Goal: Task Accomplishment & Management: Complete application form

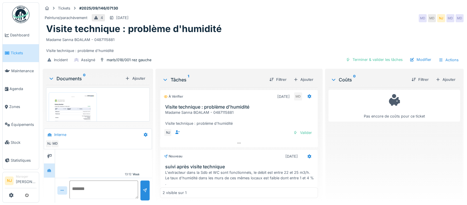
scroll to position [18, 0]
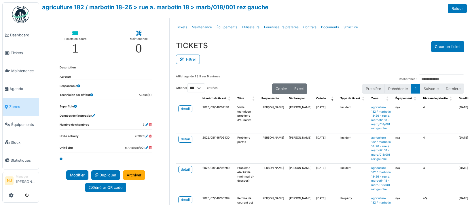
select select "***"
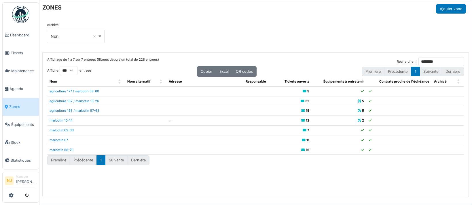
select select "***"
click at [20, 86] on span "Agenda" at bounding box center [23, 88] width 27 height 5
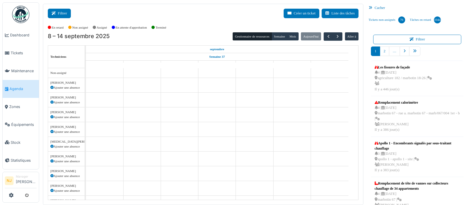
click at [62, 12] on button "Filtrer" at bounding box center [59, 14] width 23 height 10
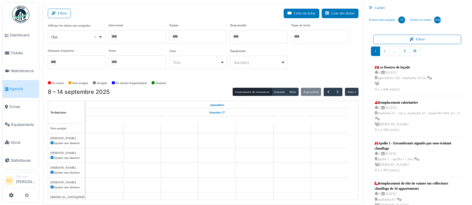
click at [251, 36] on div at bounding box center [259, 37] width 58 height 14
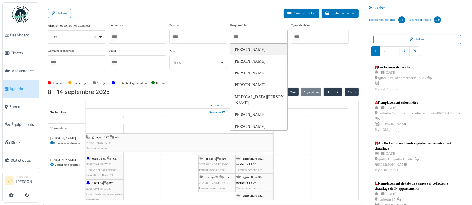
click at [177, 35] on input "Tous" at bounding box center [175, 36] width 6 height 8
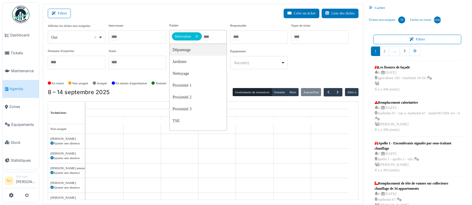
click at [138, 8] on div "Filtrer Créer un ticket Liste des tâches Afficher les tâches non assignées *** …" at bounding box center [203, 104] width 321 height 201
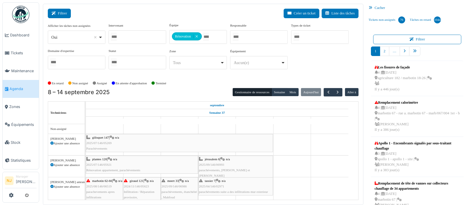
click at [59, 13] on button "Filtrer" at bounding box center [59, 14] width 23 height 10
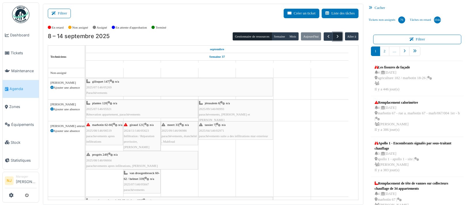
click at [335, 37] on span "button" at bounding box center [337, 36] width 5 height 5
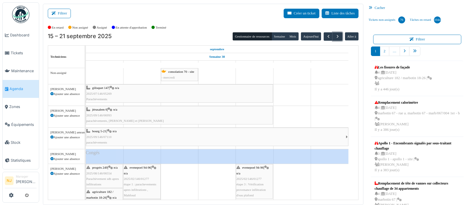
click at [101, 135] on span "2025/09/146/07110" at bounding box center [98, 136] width 25 height 3
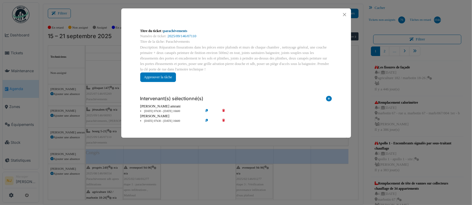
click at [174, 31] on link "parachèvements" at bounding box center [175, 31] width 24 height 4
click at [344, 13] on button "Close" at bounding box center [345, 15] width 8 height 8
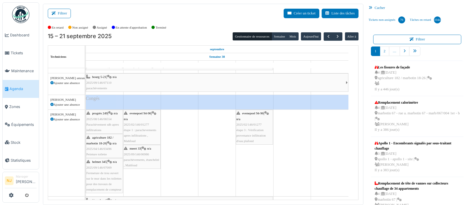
scroll to position [38, 0]
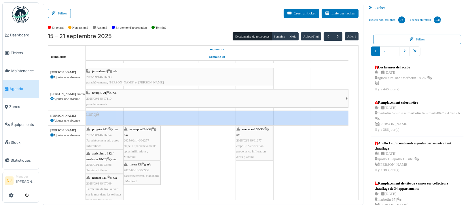
click at [134, 141] on div "evenepoel 94-96 | n/a 2025/02/146/01277 étape 1 : parachevements apres infiltra…" at bounding box center [142, 142] width 36 height 33
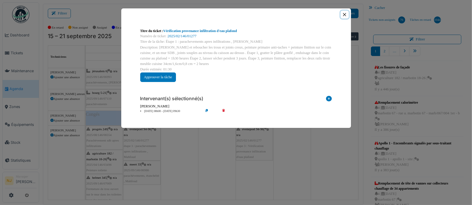
click at [345, 15] on button "Close" at bounding box center [345, 15] width 8 height 8
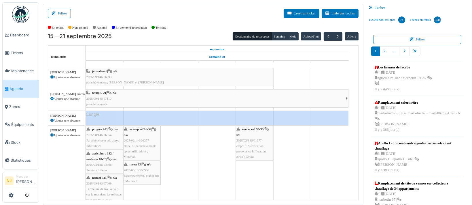
click at [139, 147] on div "evenepoel 94-96 | n/a 2025/02/146/01277 étape 1 : parachevements apres infiltra…" at bounding box center [142, 142] width 36 height 33
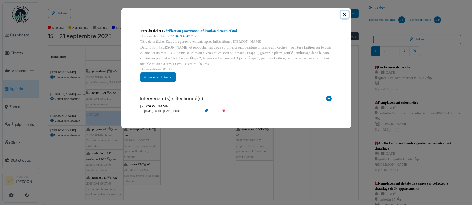
click at [346, 14] on button "Close" at bounding box center [345, 15] width 8 height 8
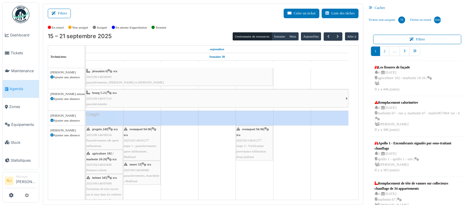
click at [143, 172] on div "meert 33 | n/a 2025/09/146/06986 parachèvements, étanchéité , Mahfoud" at bounding box center [142, 172] width 36 height 22
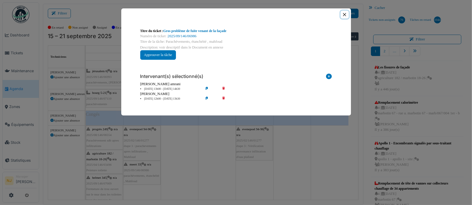
click at [346, 15] on button "Close" at bounding box center [345, 15] width 8 height 8
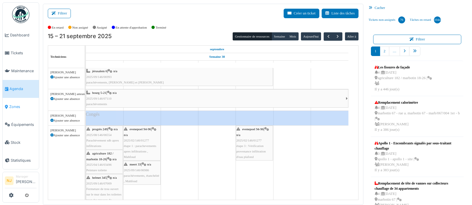
click at [13, 105] on span "Zones" at bounding box center [22, 106] width 27 height 5
click at [17, 104] on span "Zones" at bounding box center [22, 106] width 27 height 5
click at [14, 104] on span "Zones" at bounding box center [22, 106] width 27 height 5
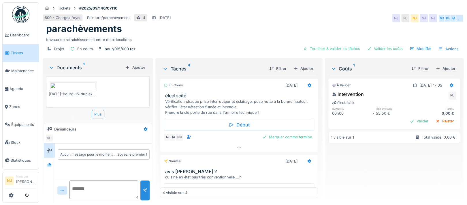
click at [76, 90] on img at bounding box center [72, 85] width 45 height 7
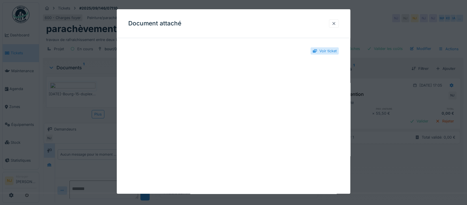
click at [335, 23] on div at bounding box center [333, 23] width 5 height 5
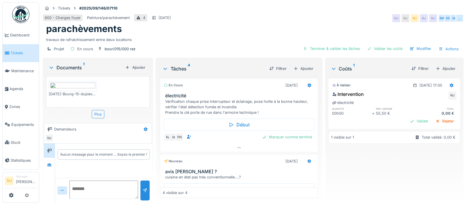
click at [76, 82] on img at bounding box center [72, 85] width 45 height 7
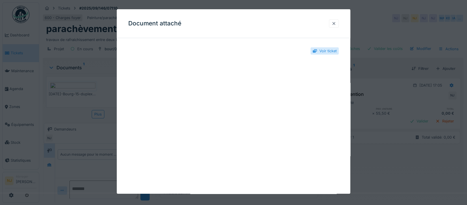
click at [336, 23] on div at bounding box center [333, 23] width 5 height 5
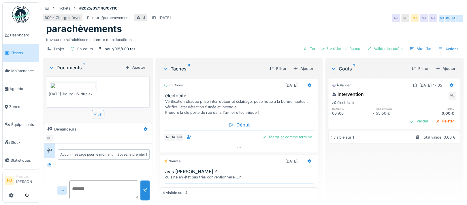
click at [74, 90] on img at bounding box center [72, 85] width 45 height 7
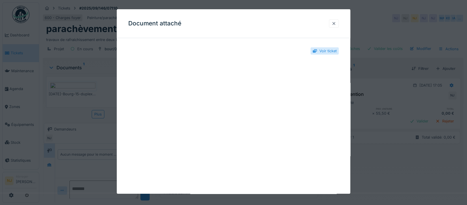
click at [338, 23] on div at bounding box center [334, 23] width 10 height 8
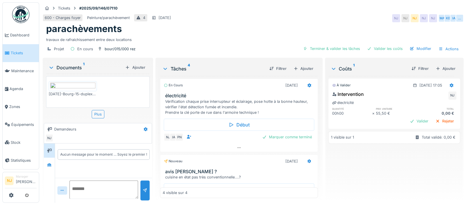
click at [63, 85] on img at bounding box center [72, 85] width 45 height 7
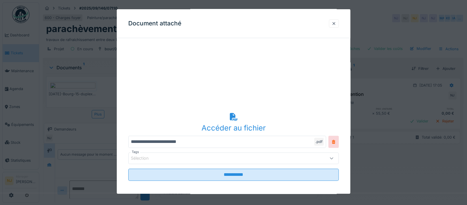
scroll to position [97, 0]
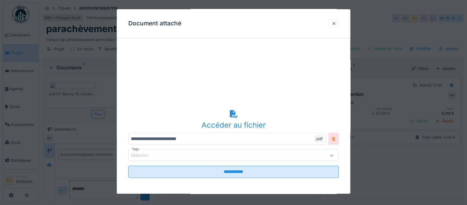
click at [333, 138] on icon at bounding box center [333, 139] width 5 height 4
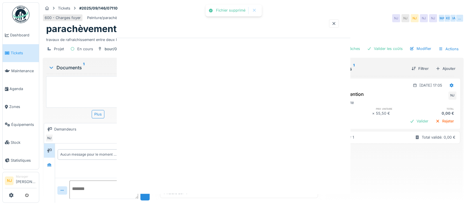
scroll to position [0, 0]
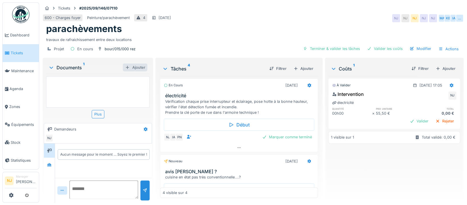
click at [134, 63] on div "Ajouter" at bounding box center [135, 67] width 24 height 8
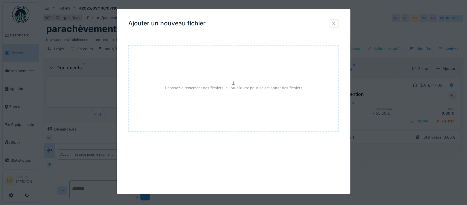
click at [208, 86] on p "Déposez directement des fichiers ici, ou cliquez pour sélectionner des fichiers" at bounding box center [233, 87] width 137 height 5
type input "**********"
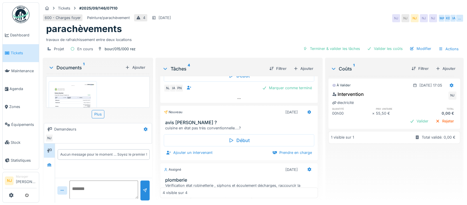
scroll to position [38, 0]
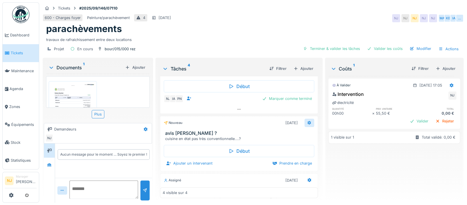
click at [307, 121] on icon at bounding box center [309, 123] width 5 height 4
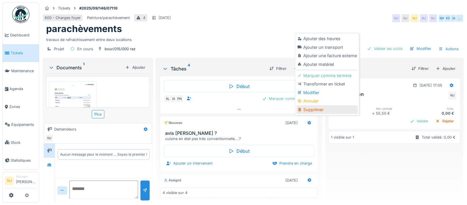
click at [310, 105] on div "Supprimer" at bounding box center [326, 109] width 61 height 9
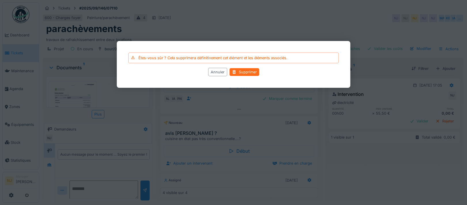
click at [243, 71] on div "Supprimer" at bounding box center [244, 72] width 30 height 8
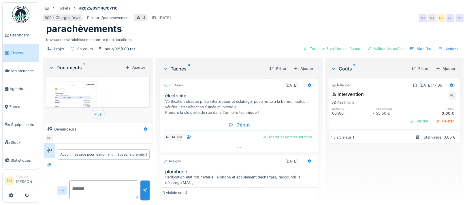
scroll to position [0, 0]
click at [144, 128] on icon at bounding box center [145, 129] width 5 height 4
click at [163, 152] on div "Créer une conversation" at bounding box center [168, 150] width 54 height 9
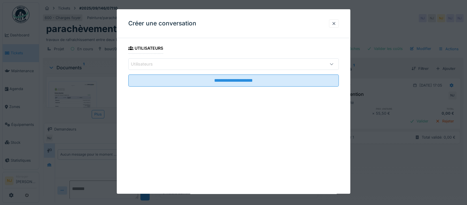
click at [150, 63] on div "Utilisateurs" at bounding box center [146, 64] width 30 height 6
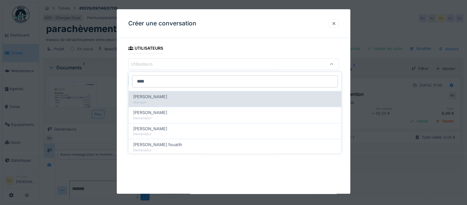
type input "****"
click at [153, 95] on span "Ahmed Belhajji" at bounding box center [150, 96] width 34 height 6
type input "****"
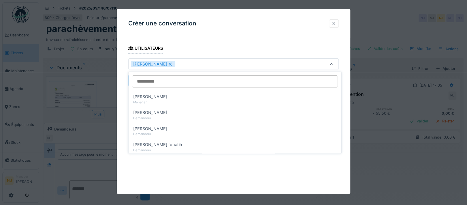
click at [122, 105] on div "**********" at bounding box center [233, 101] width 233 height 184
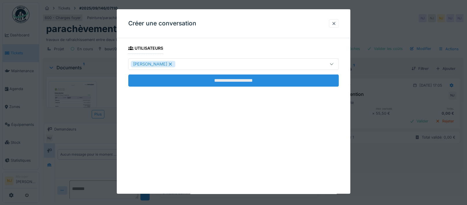
click at [226, 79] on input "**********" at bounding box center [233, 80] width 210 height 12
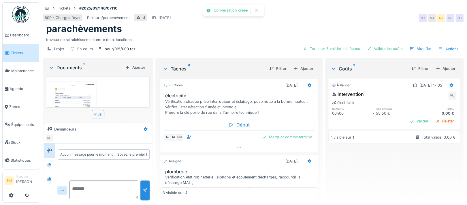
click at [81, 191] on textarea at bounding box center [103, 189] width 69 height 18
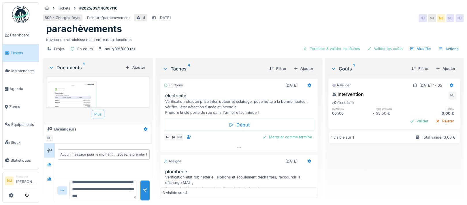
scroll to position [13, 0]
click at [97, 194] on textarea "**********" at bounding box center [102, 189] width 67 height 18
click at [114, 193] on textarea "**********" at bounding box center [102, 189] width 67 height 18
click at [122, 195] on textarea "**********" at bounding box center [102, 189] width 67 height 18
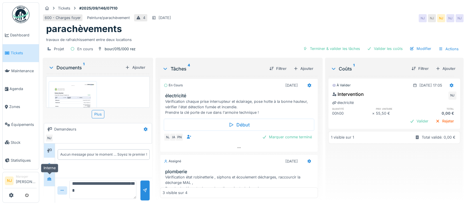
type textarea "**********"
click at [47, 179] on icon at bounding box center [49, 178] width 4 height 3
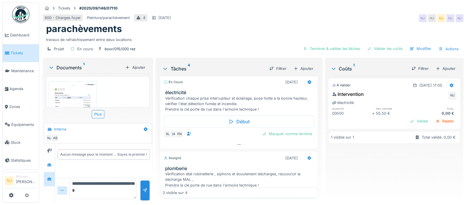
scroll to position [0, 0]
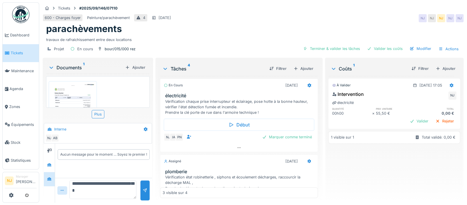
click at [75, 94] on img at bounding box center [72, 114] width 45 height 64
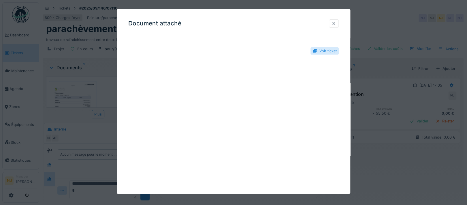
click at [330, 50] on div "Voir ticket" at bounding box center [327, 50] width 17 height 5
click at [336, 22] on div at bounding box center [333, 23] width 5 height 5
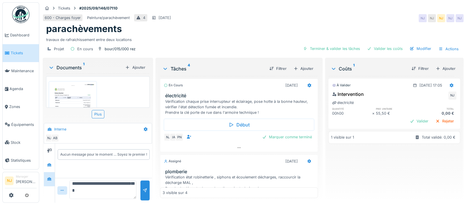
click at [80, 90] on img at bounding box center [72, 114] width 45 height 64
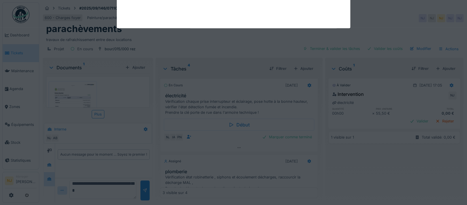
click at [80, 90] on div at bounding box center [233, 102] width 467 height 205
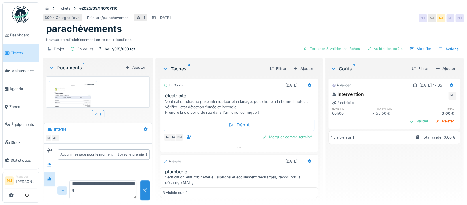
click at [78, 93] on img at bounding box center [72, 114] width 45 height 64
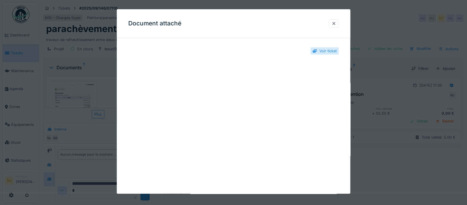
click at [128, 133] on div "**********" at bounding box center [233, 166] width 233 height 247
click at [336, 23] on div at bounding box center [333, 23] width 5 height 5
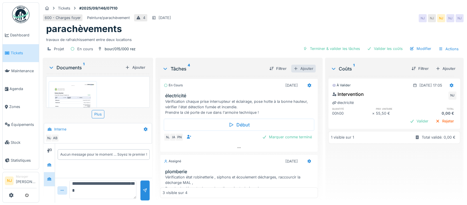
click at [300, 68] on div "Ajouter" at bounding box center [303, 69] width 24 height 8
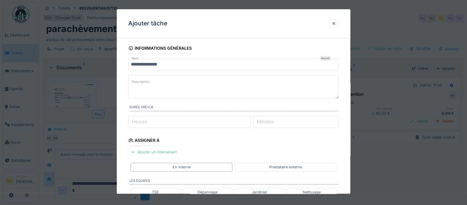
click at [174, 65] on input "**********" at bounding box center [233, 64] width 210 height 12
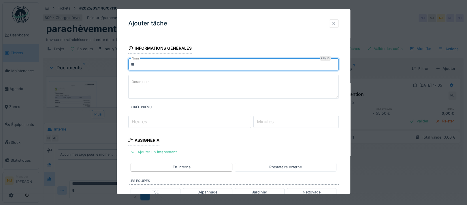
type input "*"
type input "**********"
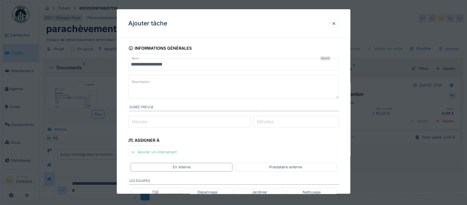
click at [155, 77] on textarea "Description" at bounding box center [233, 87] width 210 height 24
click at [208, 84] on textarea "**********" at bounding box center [233, 87] width 210 height 24
click at [148, 84] on textarea "**********" at bounding box center [233, 87] width 210 height 24
click at [287, 84] on textarea "**********" at bounding box center [233, 87] width 210 height 24
drag, startPoint x: 281, startPoint y: 82, endPoint x: 284, endPoint y: 94, distance: 12.2
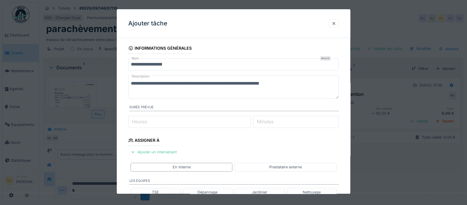
click at [281, 82] on textarea "**********" at bounding box center [233, 87] width 210 height 24
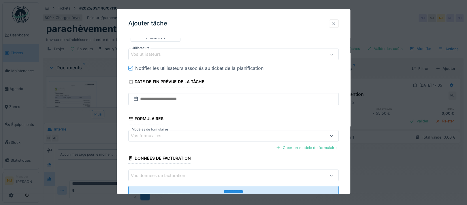
scroll to position [195, 0]
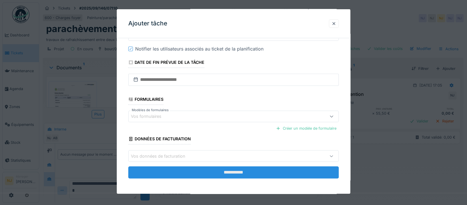
type textarea "**********"
click at [232, 167] on input "**********" at bounding box center [233, 172] width 210 height 12
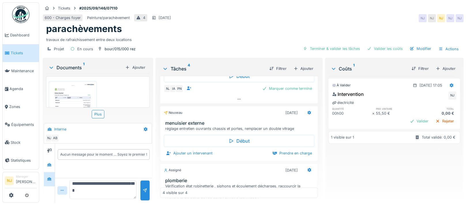
scroll to position [10, 0]
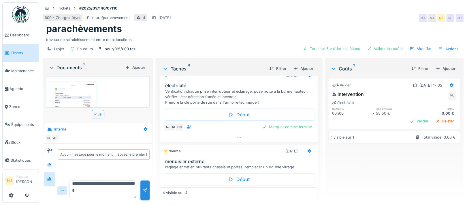
click at [227, 187] on div "4 visible sur 4" at bounding box center [239, 192] width 158 height 11
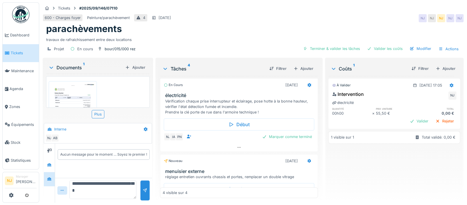
scroll to position [0, 0]
click at [144, 187] on div at bounding box center [145, 189] width 5 height 5
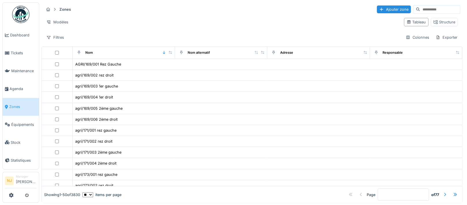
click at [420, 8] on input at bounding box center [440, 9] width 40 height 8
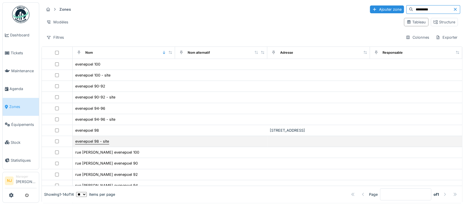
scroll to position [37, 0]
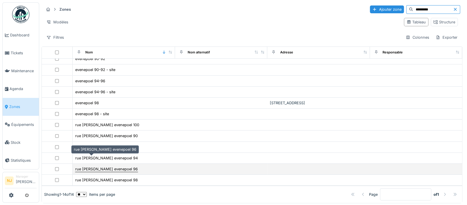
type input "*********"
click at [84, 166] on div "rue [PERSON_NAME] evenepoel 96" at bounding box center [106, 168] width 63 height 5
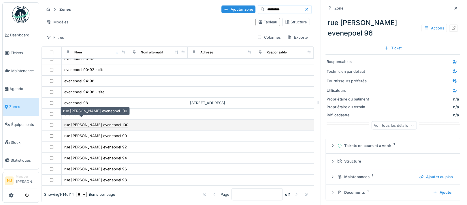
click at [84, 122] on div "rue [PERSON_NAME] evenepoel 100" at bounding box center [96, 124] width 64 height 5
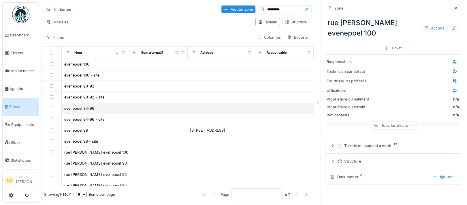
scroll to position [38, 0]
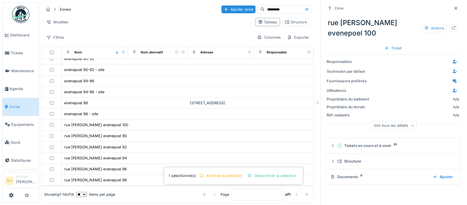
click at [305, 9] on icon at bounding box center [306, 9] width 3 height 3
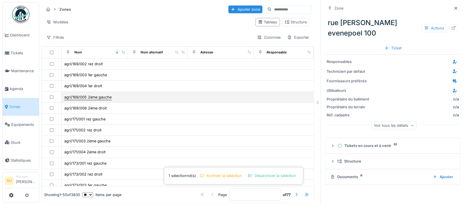
scroll to position [0, 0]
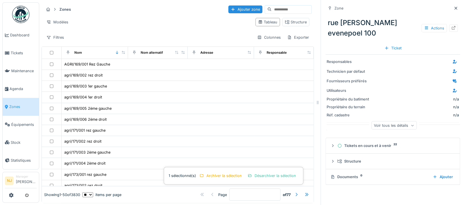
click at [271, 9] on input at bounding box center [291, 9] width 40 height 8
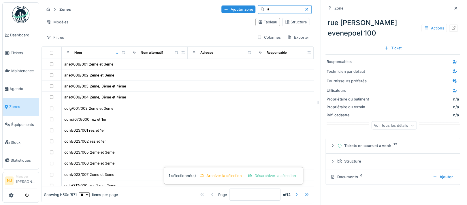
type input "*"
click at [305, 9] on icon at bounding box center [306, 9] width 3 height 3
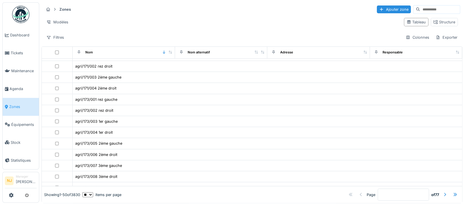
scroll to position [38, 0]
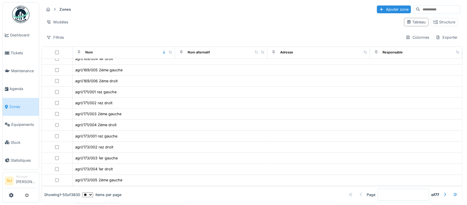
click at [421, 10] on input at bounding box center [440, 9] width 40 height 8
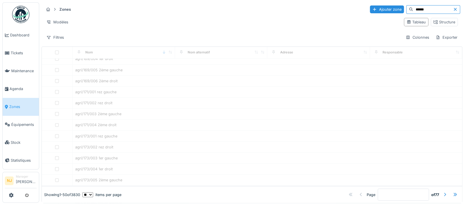
scroll to position [37, 0]
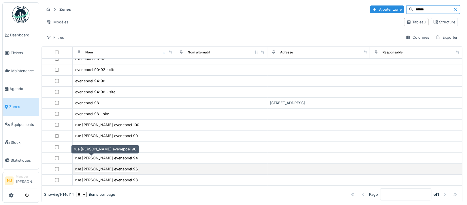
type input "******"
click at [83, 166] on div "rue [PERSON_NAME] evenepoel 96" at bounding box center [106, 168] width 63 height 5
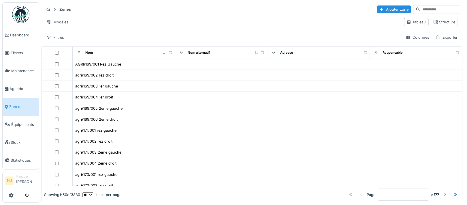
click at [420, 10] on input at bounding box center [440, 9] width 40 height 8
click at [377, 9] on div "Ajouter zone" at bounding box center [394, 9] width 34 height 8
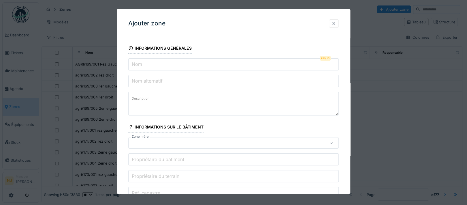
click at [336, 22] on div at bounding box center [333, 23] width 5 height 5
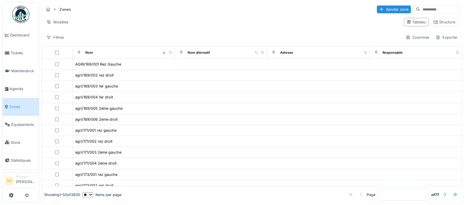
click at [420, 10] on input at bounding box center [440, 9] width 40 height 8
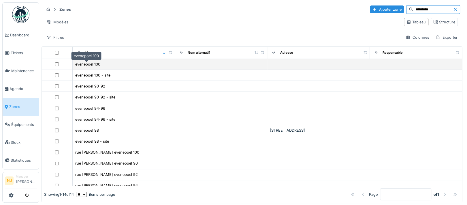
type input "*********"
click at [82, 63] on div "evenepoel 100" at bounding box center [87, 63] width 25 height 5
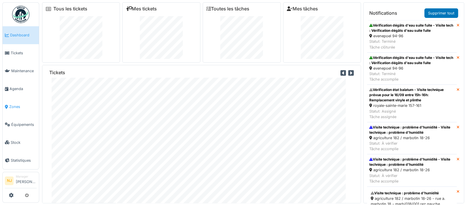
click at [11, 104] on span "Zones" at bounding box center [22, 106] width 27 height 5
click at [12, 104] on span "Zones" at bounding box center [22, 106] width 27 height 5
click at [14, 104] on span "Zones" at bounding box center [22, 106] width 27 height 5
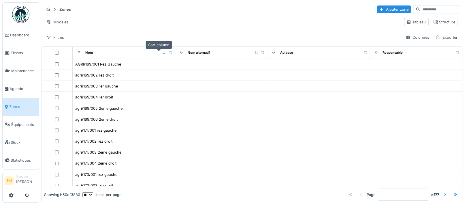
click at [163, 54] on icon at bounding box center [164, 52] width 2 height 3
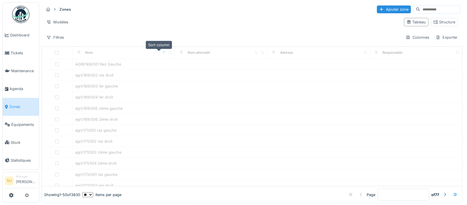
click at [163, 53] on icon at bounding box center [164, 52] width 2 height 3
click at [162, 53] on icon at bounding box center [164, 52] width 4 height 3
click at [163, 52] on icon at bounding box center [164, 52] width 2 height 3
click at [211, 93] on td at bounding box center [221, 97] width 92 height 11
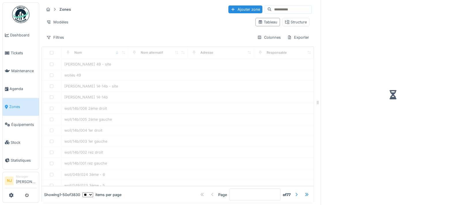
click at [148, 33] on div "Zones Ajouter zone Modèles Tableau Structure Filtres Colonnes Exporter" at bounding box center [177, 23] width 272 height 42
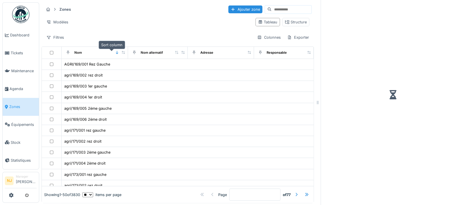
click at [116, 53] on icon at bounding box center [117, 52] width 2 height 3
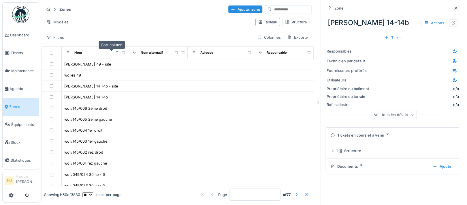
click at [115, 53] on icon at bounding box center [117, 52] width 4 height 3
click at [271, 10] on input at bounding box center [291, 9] width 40 height 8
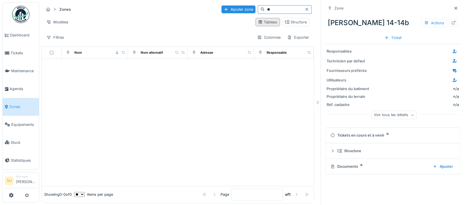
type input "*"
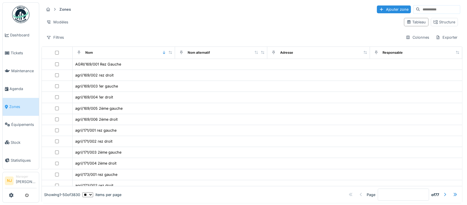
click at [420, 8] on input at bounding box center [440, 9] width 40 height 8
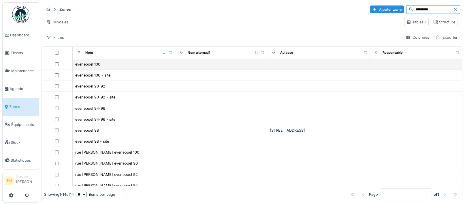
type input "*********"
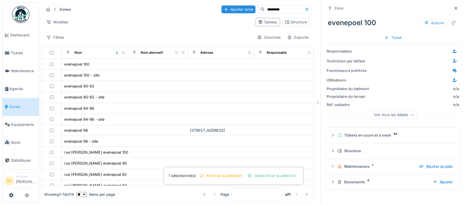
click at [87, 192] on select "** ** ** *** *** ***" at bounding box center [81, 194] width 11 height 5
select select "***"
click at [81, 192] on select "** ** ** *** *** ***" at bounding box center [81, 194] width 11 height 5
click at [285, 20] on div "Structure" at bounding box center [296, 21] width 22 height 5
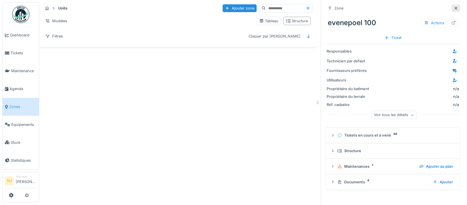
click at [453, 7] on icon at bounding box center [455, 8] width 5 height 4
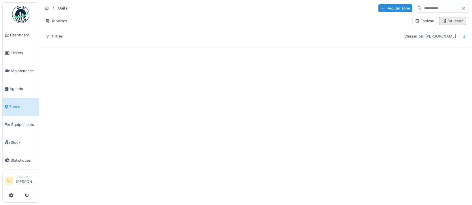
click at [449, 20] on div "Structure" at bounding box center [453, 20] width 22 height 5
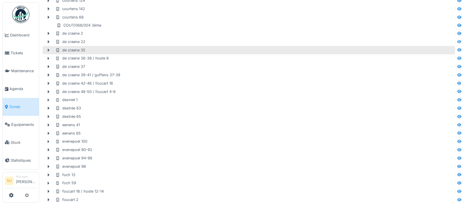
scroll to position [269, 0]
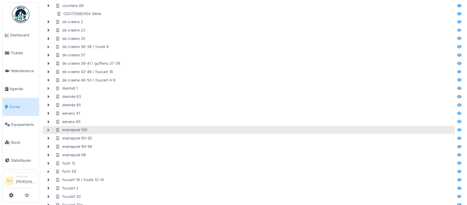
click at [48, 129] on icon at bounding box center [48, 130] width 5 height 4
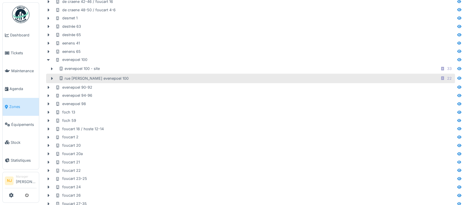
scroll to position [345, 0]
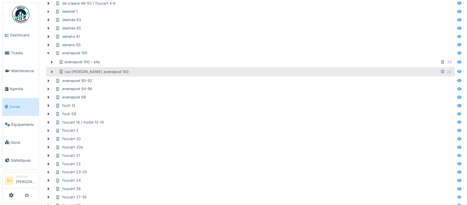
click at [53, 70] on div at bounding box center [51, 72] width 9 height 6
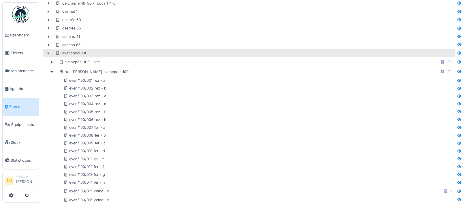
click at [49, 53] on icon at bounding box center [48, 53] width 3 height 2
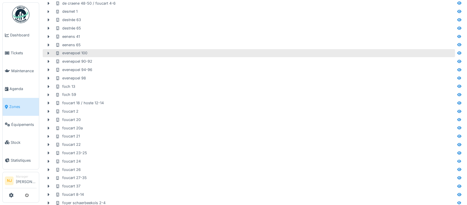
click at [49, 53] on icon at bounding box center [49, 53] width 2 height 3
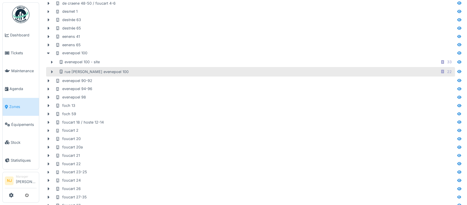
click at [51, 70] on icon at bounding box center [52, 72] width 5 height 4
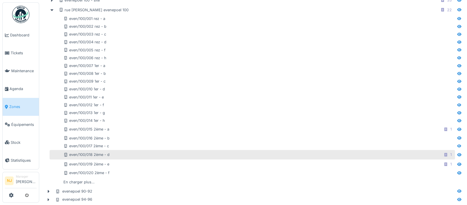
scroll to position [422, 0]
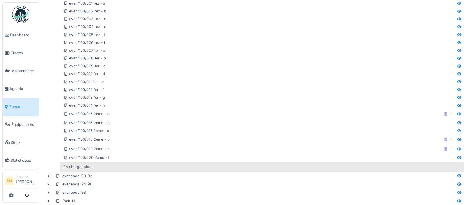
click at [87, 165] on div "En charger plus…" at bounding box center [79, 166] width 36 height 8
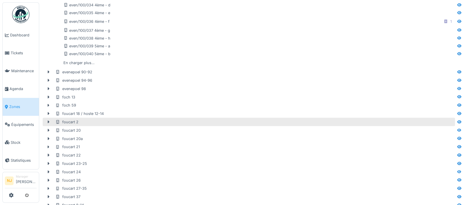
scroll to position [691, 0]
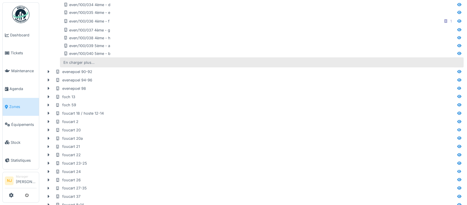
click at [84, 62] on div "En charger plus…" at bounding box center [79, 62] width 36 height 8
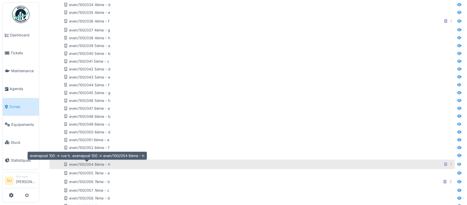
click at [86, 163] on div "even/100/054 6ème - h" at bounding box center [86, 163] width 47 height 5
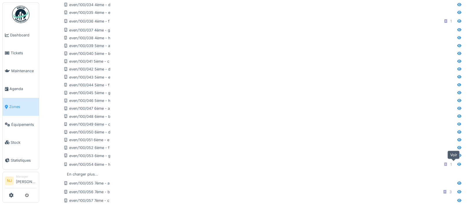
click at [457, 163] on icon at bounding box center [459, 164] width 5 height 4
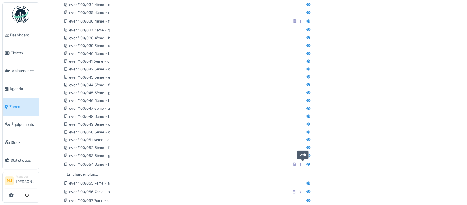
click at [306, 163] on icon at bounding box center [308, 163] width 4 height 3
click at [306, 164] on icon at bounding box center [308, 163] width 4 height 3
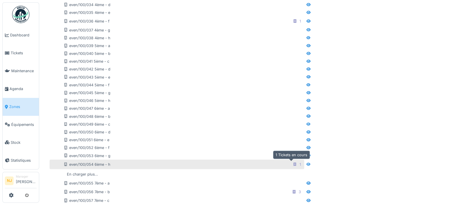
click at [293, 164] on icon at bounding box center [294, 164] width 3 height 4
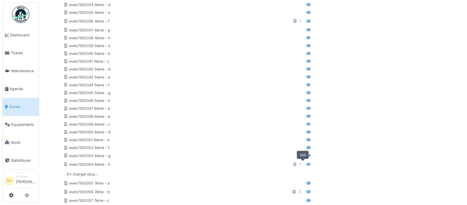
click at [306, 164] on icon at bounding box center [308, 163] width 4 height 3
click at [306, 164] on icon at bounding box center [308, 164] width 5 height 4
click at [306, 164] on icon at bounding box center [308, 163] width 4 height 3
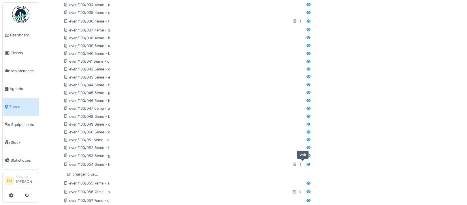
click at [306, 163] on icon at bounding box center [308, 163] width 4 height 3
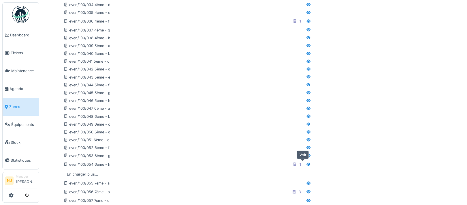
click at [306, 163] on icon at bounding box center [308, 163] width 4 height 3
click at [306, 163] on icon at bounding box center [308, 164] width 5 height 4
click at [306, 164] on icon at bounding box center [308, 164] width 5 height 4
click at [306, 163] on icon at bounding box center [308, 163] width 4 height 3
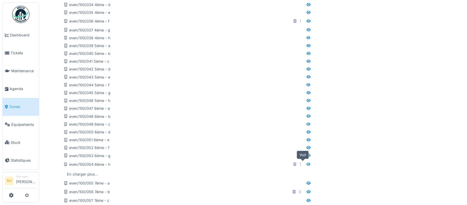
click at [306, 164] on icon at bounding box center [308, 163] width 4 height 3
click at [306, 162] on icon at bounding box center [308, 163] width 4 height 3
click at [306, 163] on icon at bounding box center [308, 163] width 4 height 3
click at [306, 164] on icon at bounding box center [308, 164] width 5 height 4
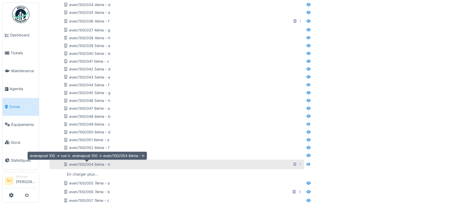
click at [87, 164] on div "even/100/054 6ème - h" at bounding box center [86, 163] width 47 height 5
click at [86, 163] on div "even/100/054 6ème - h" at bounding box center [86, 163] width 47 height 5
click at [69, 165] on div "even/100/054 6ème - h" at bounding box center [86, 163] width 47 height 5
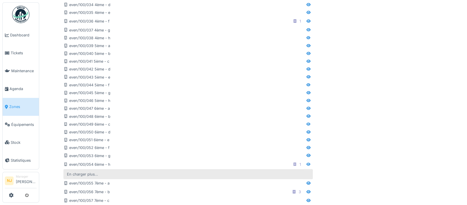
click at [71, 174] on div "En charger plus…" at bounding box center [83, 174] width 36 height 8
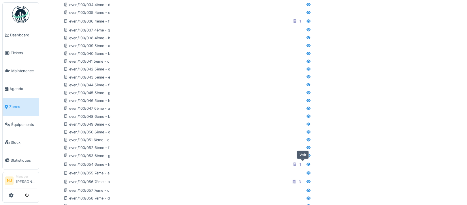
click at [306, 164] on icon at bounding box center [308, 163] width 4 height 3
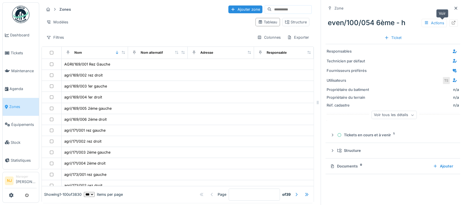
click at [449, 22] on div at bounding box center [453, 22] width 9 height 7
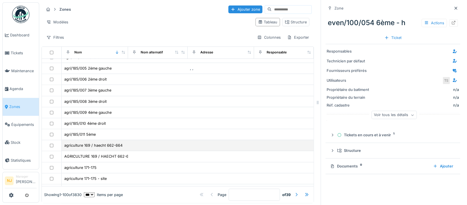
scroll to position [538, 0]
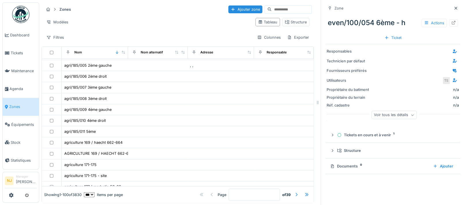
drag, startPoint x: 260, startPoint y: 8, endPoint x: 270, endPoint y: 12, distance: 11.3
click at [271, 8] on input at bounding box center [291, 9] width 40 height 8
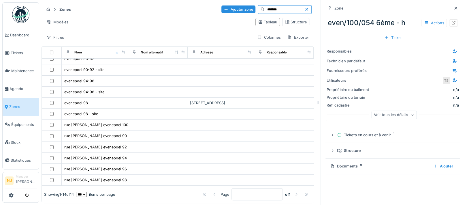
scroll to position [42, 0]
type input "*********"
click at [286, 22] on div "Structure" at bounding box center [296, 21] width 22 height 5
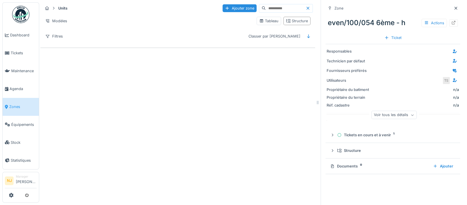
click at [292, 16] on div "Tableau Structure" at bounding box center [283, 20] width 58 height 13
click at [291, 22] on div "Structure" at bounding box center [297, 20] width 22 height 5
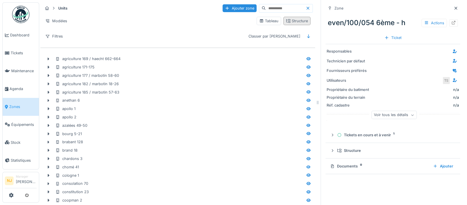
click at [286, 21] on icon at bounding box center [288, 21] width 5 height 4
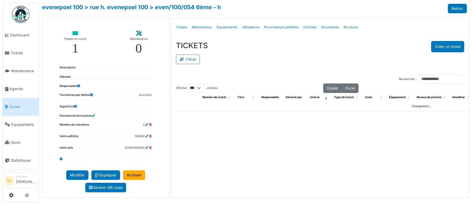
select select "***"
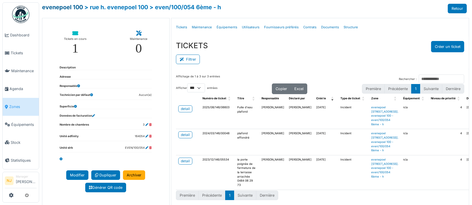
click at [77, 8] on link "evenepoel 100" at bounding box center [62, 7] width 41 height 7
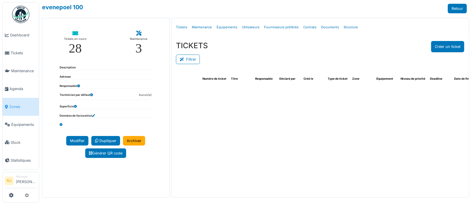
select select "***"
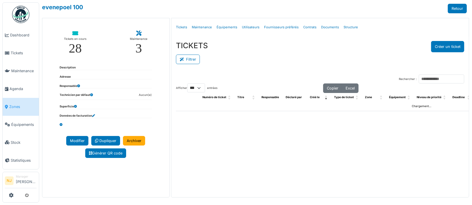
select select "***"
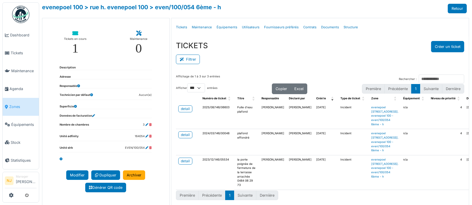
select select "***"
click at [183, 108] on div "detail" at bounding box center [185, 108] width 9 height 5
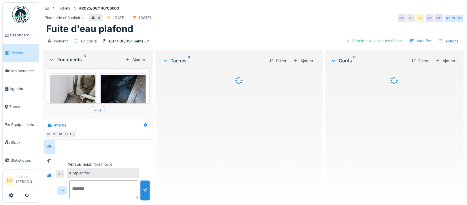
scroll to position [263, 0]
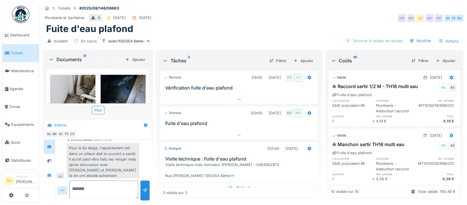
click at [79, 94] on img at bounding box center [72, 105] width 45 height 60
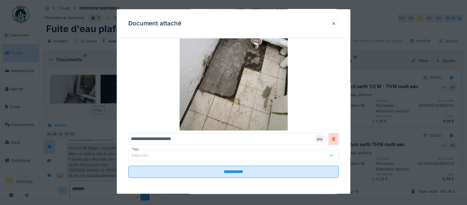
scroll to position [0, 0]
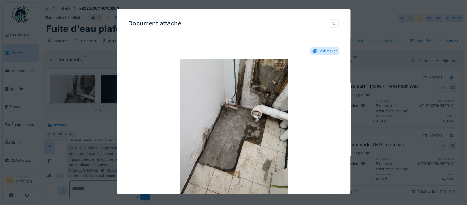
click at [335, 23] on div at bounding box center [333, 23] width 5 height 5
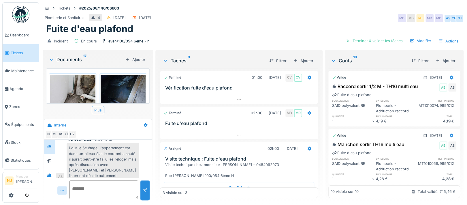
click at [111, 88] on img at bounding box center [123, 92] width 45 height 34
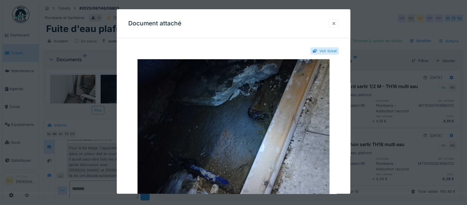
click at [336, 21] on div at bounding box center [333, 23] width 5 height 5
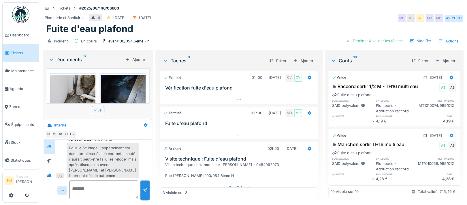
scroll to position [5, 0]
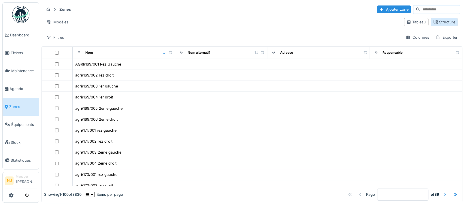
click at [433, 22] on div "Structure" at bounding box center [444, 21] width 22 height 5
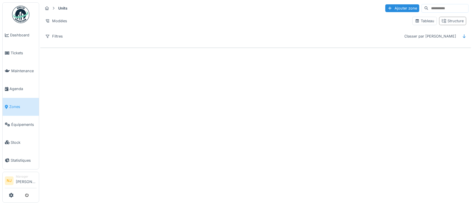
click at [429, 8] on input at bounding box center [449, 8] width 40 height 8
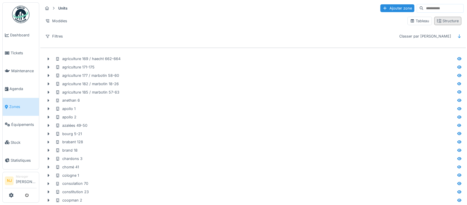
click at [445, 20] on div "Structure" at bounding box center [447, 20] width 22 height 5
click at [425, 8] on input at bounding box center [443, 8] width 40 height 8
type input "*********"
drag, startPoint x: 427, startPoint y: 8, endPoint x: 432, endPoint y: 8, distance: 5.5
click at [427, 8] on input "*********" at bounding box center [436, 8] width 40 height 8
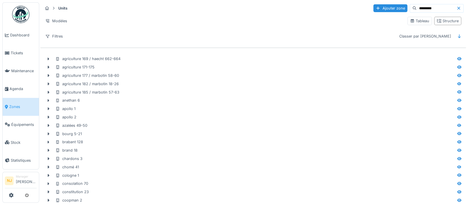
click at [364, 33] on div "Units Ajouter zone ********* Modèles Tableau Structure Filtres Classer par Nom" at bounding box center [252, 22] width 425 height 42
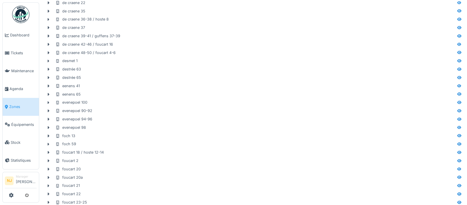
scroll to position [307, 0]
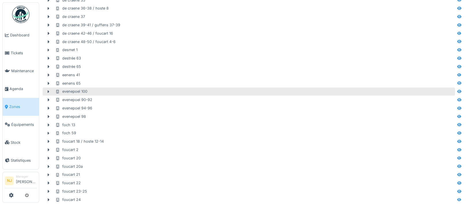
click at [69, 90] on div "evenepoel 100" at bounding box center [71, 90] width 32 height 5
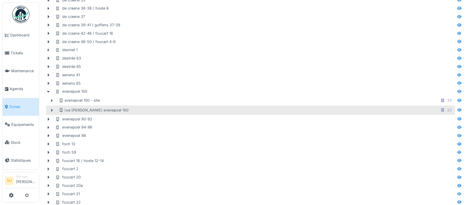
click at [51, 110] on icon at bounding box center [52, 109] width 2 height 3
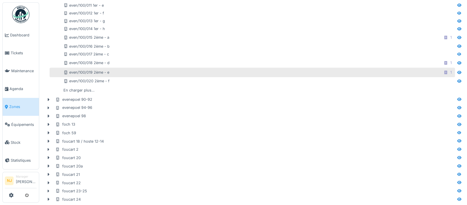
scroll to position [499, 0]
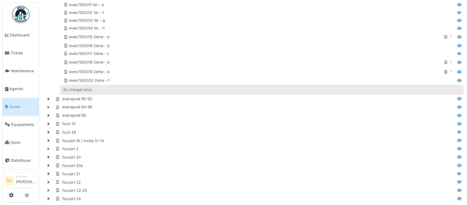
click at [95, 88] on div "En charger plus…" at bounding box center [79, 90] width 36 height 8
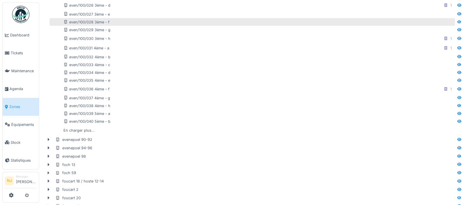
scroll to position [653, 0]
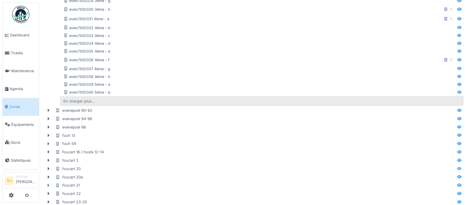
click at [83, 100] on div "En charger plus…" at bounding box center [79, 101] width 36 height 8
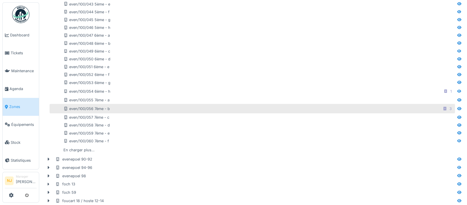
scroll to position [768, 0]
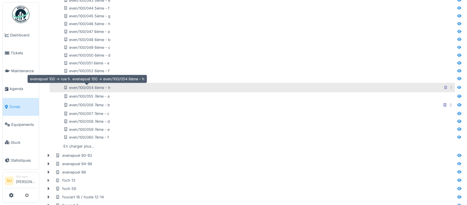
click at [104, 86] on div "even/100/054 6ème - h" at bounding box center [86, 87] width 47 height 5
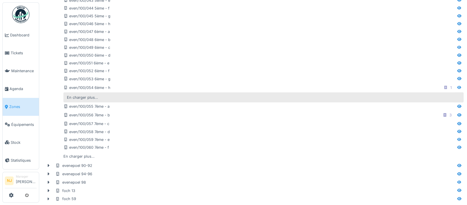
click at [100, 96] on div "En charger plus…" at bounding box center [263, 97] width 400 height 10
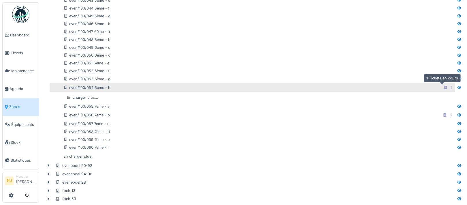
click at [450, 86] on div "1" at bounding box center [450, 87] width 1 height 5
click at [444, 87] on icon at bounding box center [445, 88] width 3 height 4
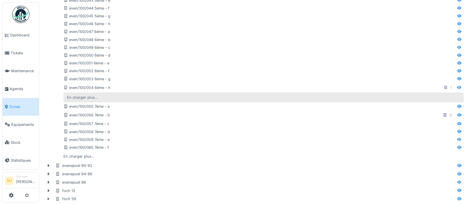
click at [84, 97] on div "En charger plus…" at bounding box center [83, 97] width 36 height 8
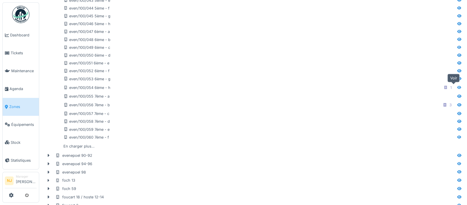
click at [457, 87] on icon at bounding box center [459, 88] width 5 height 4
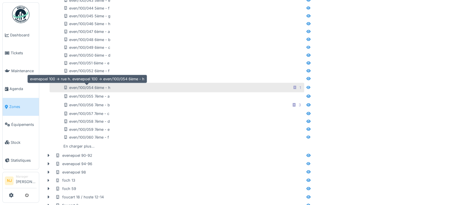
click at [101, 87] on div "even/100/054 6ème - h" at bounding box center [86, 87] width 47 height 5
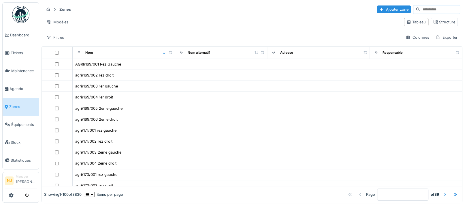
click at [420, 10] on input at bounding box center [440, 9] width 40 height 8
click at [433, 21] on div "Structure" at bounding box center [444, 21] width 22 height 5
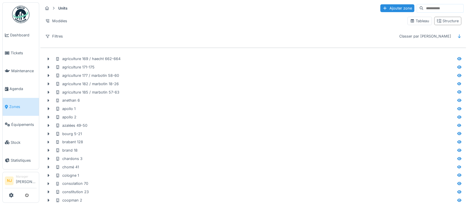
click at [423, 9] on input at bounding box center [443, 8] width 40 height 8
type input "*****"
click at [457, 38] on icon at bounding box center [458, 36] width 3 height 4
click at [457, 36] on icon at bounding box center [458, 36] width 3 height 4
click at [445, 21] on div "Structure" at bounding box center [447, 20] width 22 height 5
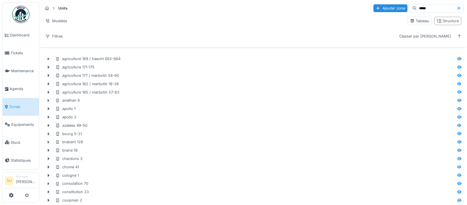
click at [432, 11] on input "*****" at bounding box center [436, 8] width 40 height 8
click at [428, 8] on input "*****" at bounding box center [436, 8] width 40 height 8
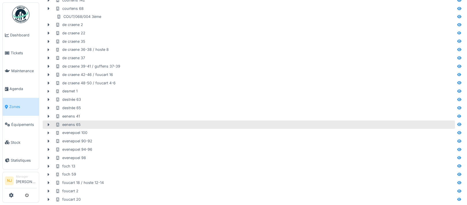
scroll to position [269, 0]
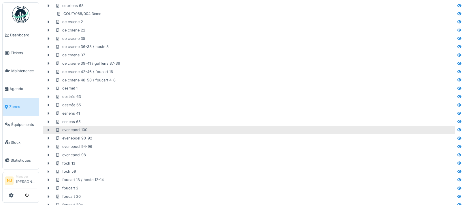
click at [80, 130] on div "evenepoel 100" at bounding box center [71, 129] width 32 height 5
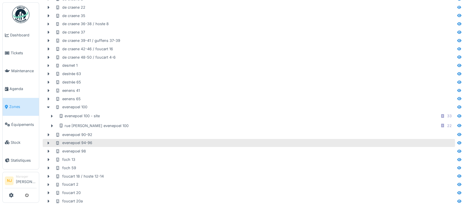
scroll to position [307, 0]
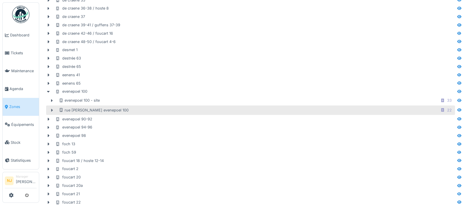
click at [52, 110] on icon at bounding box center [52, 109] width 2 height 3
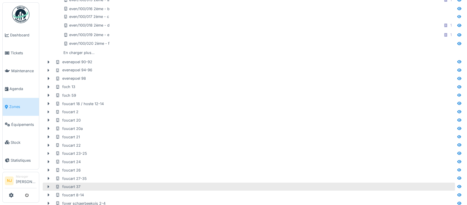
scroll to position [499, 0]
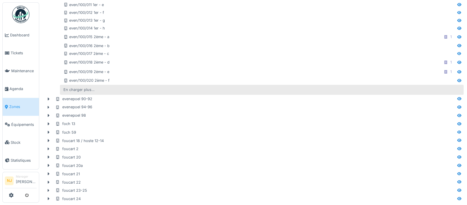
click at [82, 88] on div "En charger plus…" at bounding box center [79, 90] width 36 height 8
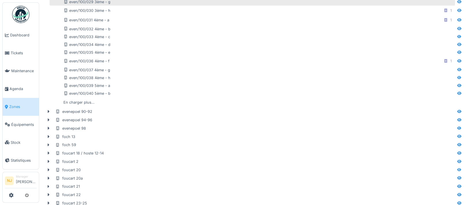
scroll to position [653, 0]
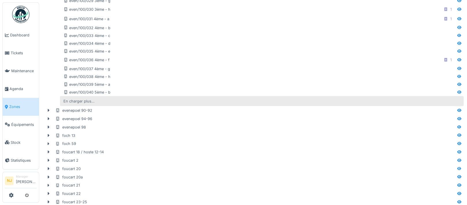
click at [86, 101] on div "En charger plus…" at bounding box center [79, 101] width 36 height 8
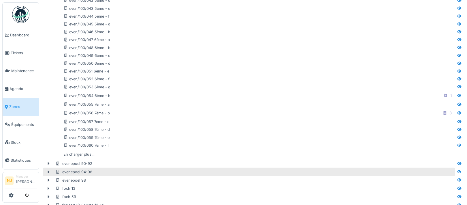
scroll to position [768, 0]
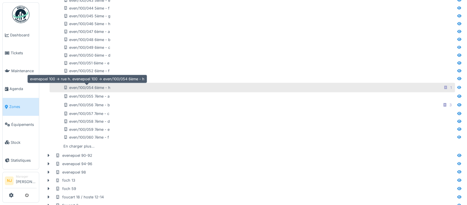
click at [89, 87] on div "even/100/054 6ème - h" at bounding box center [86, 87] width 47 height 5
click at [108, 86] on div "even/100/054 6ème - h" at bounding box center [86, 87] width 47 height 5
click at [107, 86] on div "even/100/054 6ème - h" at bounding box center [86, 87] width 47 height 5
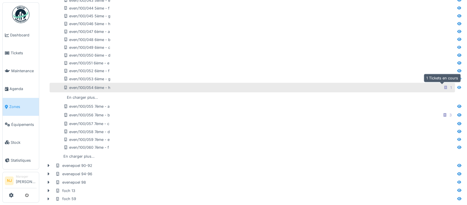
drag, startPoint x: 440, startPoint y: 86, endPoint x: 277, endPoint y: 90, distance: 163.1
click at [277, 90] on div "even/100/054 6ème - h 1" at bounding box center [258, 87] width 390 height 7
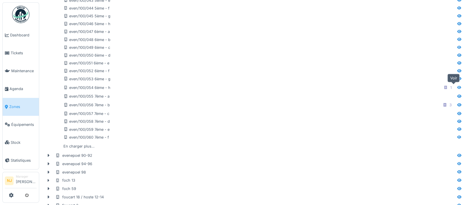
click at [457, 87] on icon at bounding box center [459, 88] width 5 height 4
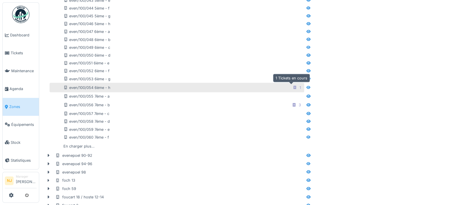
click at [293, 87] on icon at bounding box center [294, 88] width 3 height 4
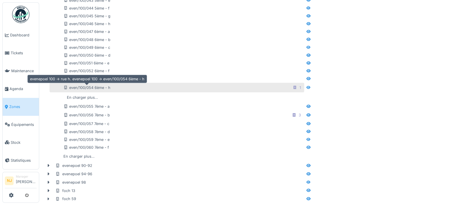
click at [83, 87] on div "even/100/054 6ème - h" at bounding box center [86, 87] width 47 height 5
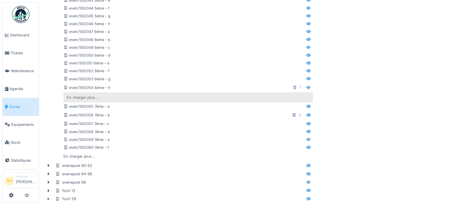
click at [81, 96] on div "En charger plus…" at bounding box center [83, 97] width 36 height 8
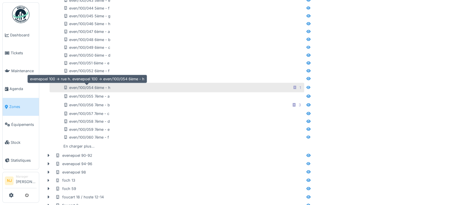
click at [94, 86] on div "even/100/054 6ème - h" at bounding box center [86, 87] width 47 height 5
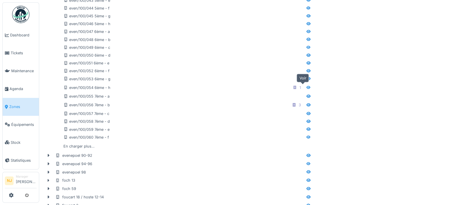
click at [306, 87] on icon at bounding box center [308, 87] width 4 height 3
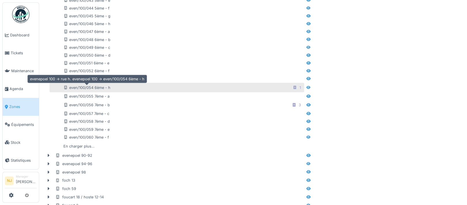
click at [92, 85] on div "even/100/054 6ème - h" at bounding box center [86, 87] width 47 height 5
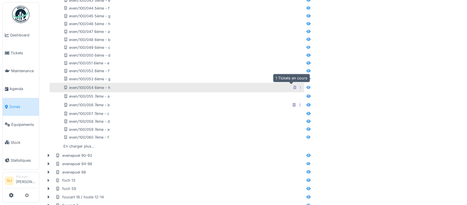
click at [292, 87] on icon at bounding box center [294, 88] width 5 height 4
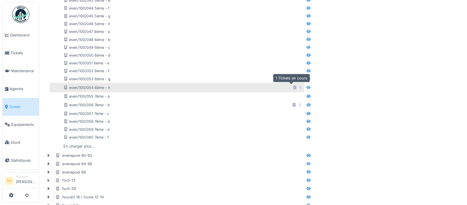
click at [292, 87] on icon at bounding box center [294, 88] width 5 height 4
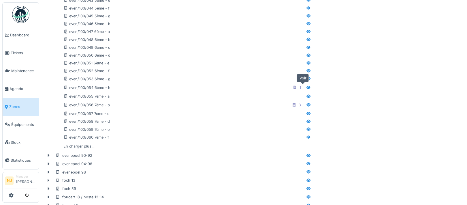
click at [306, 87] on icon at bounding box center [308, 88] width 5 height 4
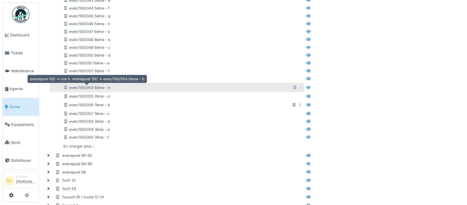
click at [65, 87] on icon at bounding box center [65, 88] width 5 height 4
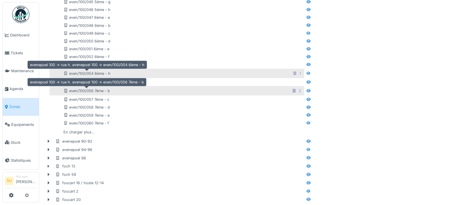
scroll to position [744, 0]
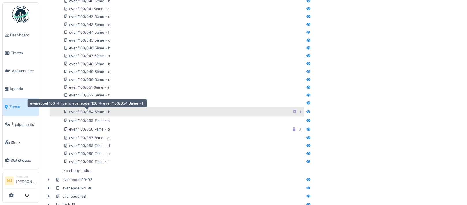
click at [77, 112] on div "even/100/054 6ème - h" at bounding box center [86, 111] width 47 height 5
click at [65, 111] on icon at bounding box center [65, 112] width 5 height 4
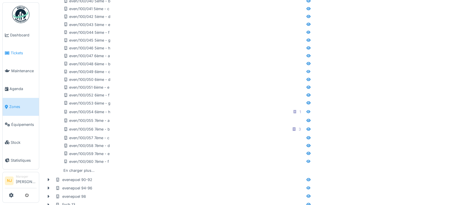
click at [19, 52] on span "Tickets" at bounding box center [24, 52] width 26 height 5
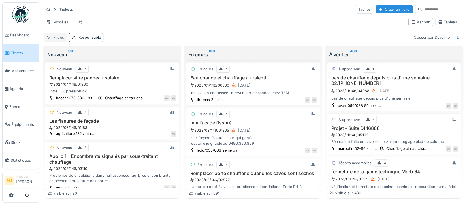
click at [49, 39] on icon at bounding box center [49, 37] width 4 height 3
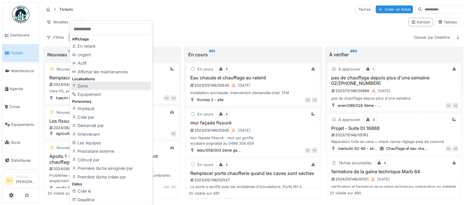
click at [83, 84] on div "Zone" at bounding box center [111, 86] width 80 height 9
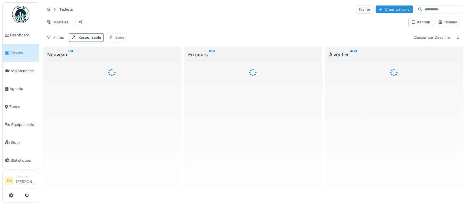
click at [122, 40] on div "Zone" at bounding box center [119, 37] width 9 height 5
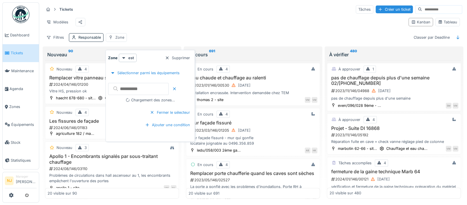
click at [151, 86] on input "text" at bounding box center [138, 89] width 60 height 12
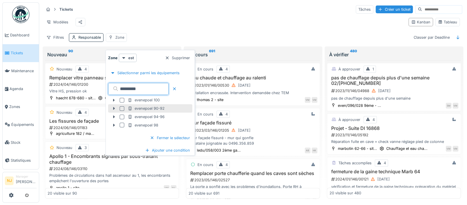
type input "*********"
click at [121, 106] on div at bounding box center [122, 108] width 5 height 5
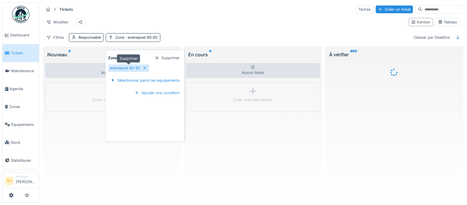
click at [145, 67] on icon at bounding box center [144, 68] width 5 height 4
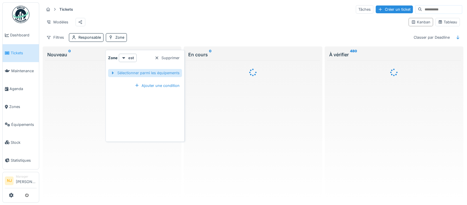
click at [154, 72] on div "Sélectionner parmi les équipements" at bounding box center [145, 73] width 74 height 8
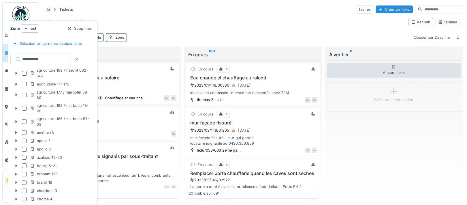
click at [58, 56] on input "*********" at bounding box center [40, 59] width 60 height 12
click at [79, 59] on div at bounding box center [76, 58] width 5 height 5
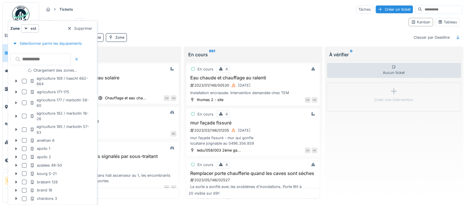
click at [79, 58] on div at bounding box center [76, 58] width 5 height 5
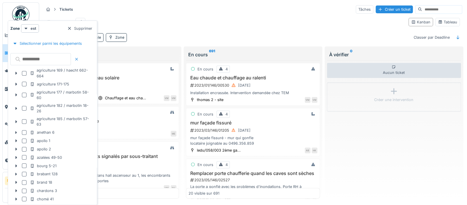
click at [79, 58] on div at bounding box center [76, 58] width 5 height 5
click at [79, 60] on div at bounding box center [76, 58] width 5 height 5
click at [69, 27] on div at bounding box center [69, 28] width 5 height 5
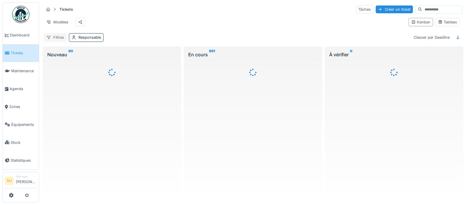
click at [55, 41] on div "Filtres" at bounding box center [55, 37] width 23 height 8
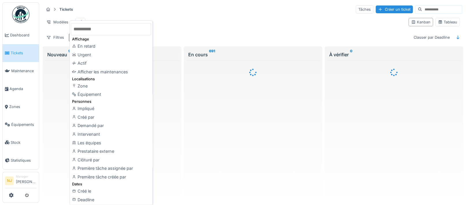
click at [121, 13] on div "Tickets Tâches Créer un ticket" at bounding box center [253, 10] width 418 height 10
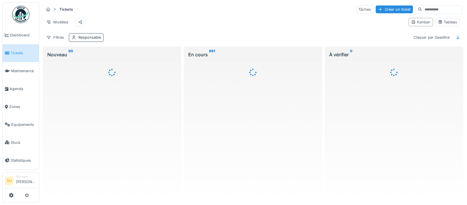
click at [84, 40] on div "Responsable" at bounding box center [89, 37] width 22 height 5
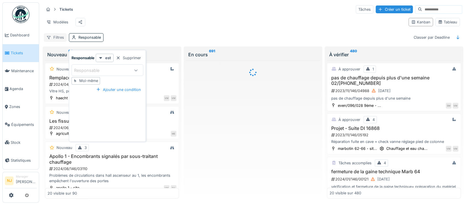
click at [58, 41] on div "Filtres" at bounding box center [55, 37] width 23 height 8
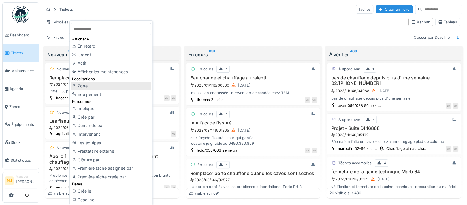
click at [82, 86] on div "Zone" at bounding box center [111, 86] width 80 height 9
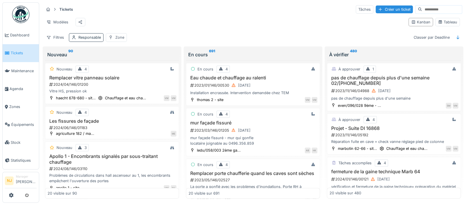
click at [95, 40] on div "Responsable" at bounding box center [89, 37] width 22 height 5
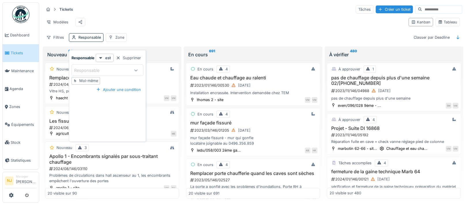
click at [89, 79] on div "Moi-même" at bounding box center [88, 80] width 19 height 5
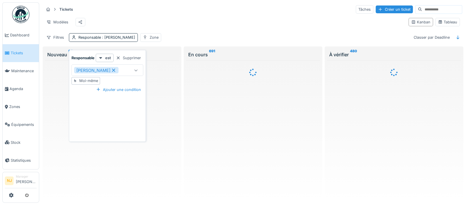
type input "*****"
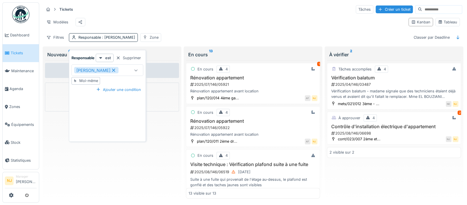
click at [211, 25] on div "Modèles" at bounding box center [224, 22] width 360 height 13
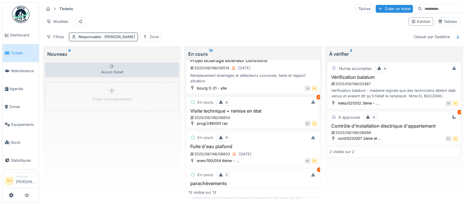
scroll to position [192, 0]
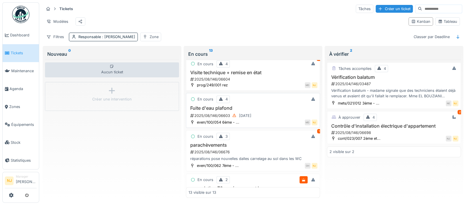
click at [220, 119] on div "2025/08/146/06603 [DATE]" at bounding box center [254, 115] width 128 height 7
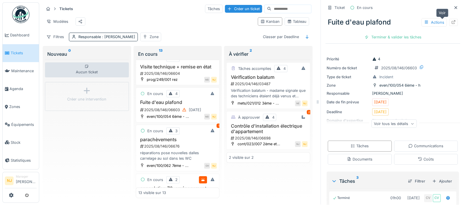
click at [451, 20] on icon at bounding box center [453, 22] width 5 height 4
click at [12, 87] on span "Agenda" at bounding box center [23, 88] width 27 height 5
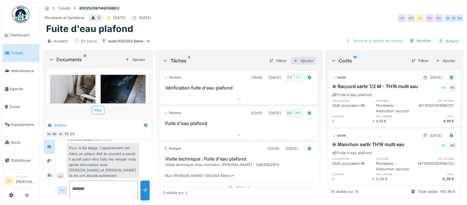
click at [302, 60] on div "Ajouter" at bounding box center [303, 61] width 24 height 8
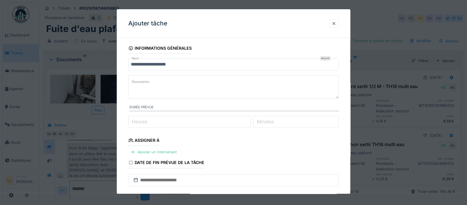
click at [174, 63] on input "**********" at bounding box center [233, 64] width 210 height 12
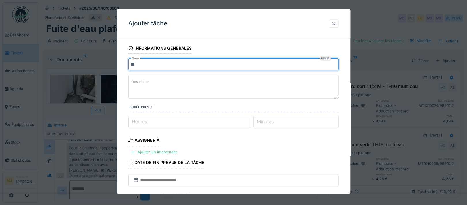
type input "*"
click at [167, 65] on input "**********" at bounding box center [233, 64] width 210 height 12
type input "**********"
click at [150, 82] on label "Description" at bounding box center [140, 81] width 20 height 7
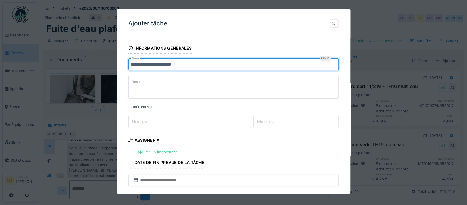
click at [150, 82] on textarea "Description" at bounding box center [233, 87] width 210 height 24
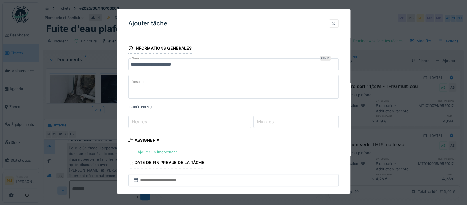
paste textarea "**********"
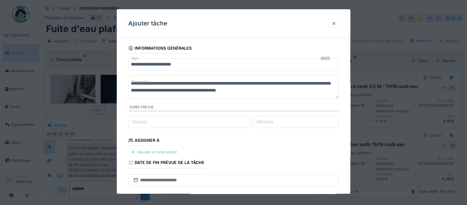
type textarea "**********"
click at [206, 138] on fieldset "**********" at bounding box center [233, 163] width 210 height 240
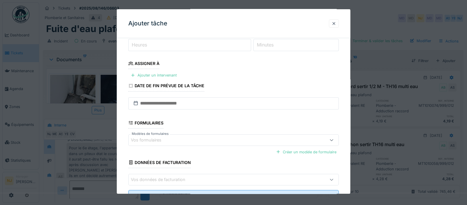
scroll to position [77, 0]
click at [133, 73] on div at bounding box center [132, 74] width 5 height 5
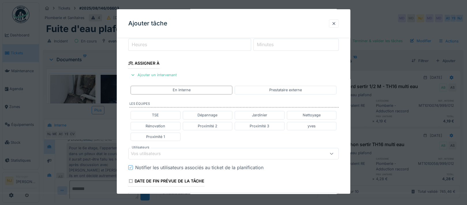
click at [144, 150] on div "Vos utilisateurs" at bounding box center [150, 153] width 38 height 6
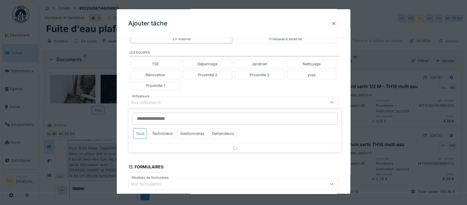
scroll to position [128, 0]
click at [159, 131] on div "Techniciens" at bounding box center [162, 133] width 26 height 11
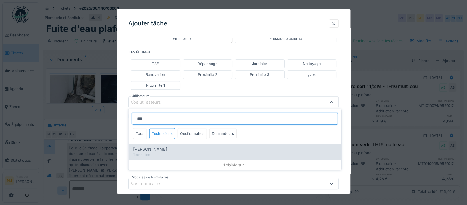
type input "***"
click at [155, 147] on span "[PERSON_NAME]" at bounding box center [150, 149] width 34 height 6
type input "****"
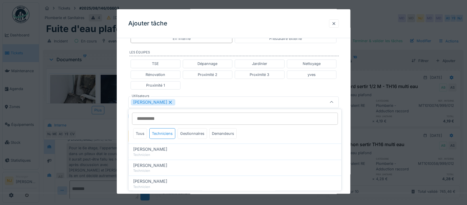
click at [120, 130] on div "**********" at bounding box center [233, 98] width 233 height 369
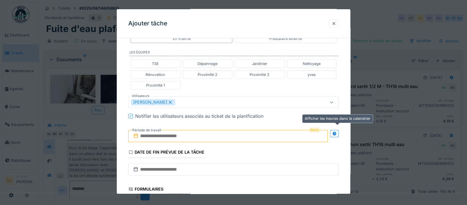
click at [336, 131] on icon at bounding box center [334, 133] width 4 height 4
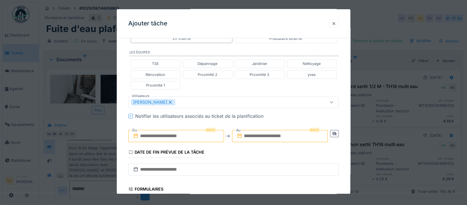
drag, startPoint x: 142, startPoint y: 132, endPoint x: 146, endPoint y: 133, distance: 3.5
click at [142, 132] on input "text" at bounding box center [176, 136] width 96 height 12
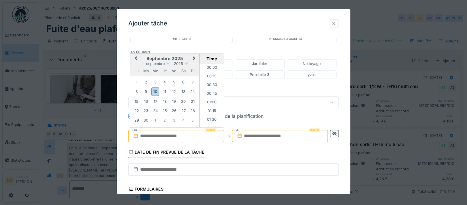
scroll to position [508, 0]
click at [144, 101] on div "16" at bounding box center [146, 101] width 8 height 8
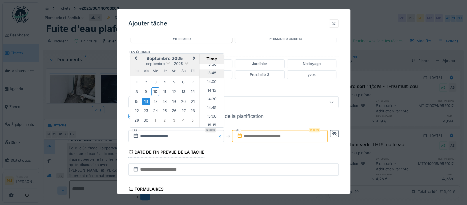
scroll to position [432, 0]
click at [207, 100] on li "13:30" at bounding box center [211, 103] width 24 height 9
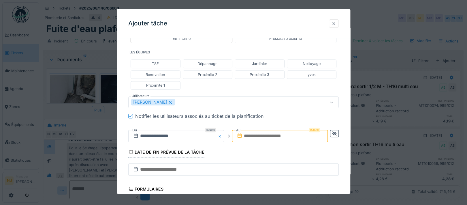
click at [283, 133] on input "text" at bounding box center [280, 136] width 96 height 12
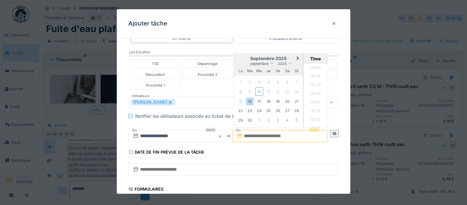
scroll to position [508, 0]
click at [250, 100] on div "16" at bounding box center [250, 101] width 8 height 8
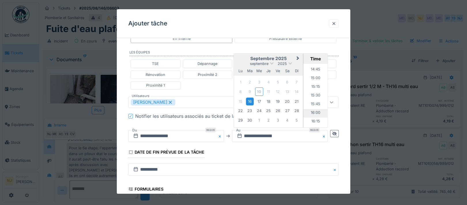
click at [315, 111] on li "16:00" at bounding box center [315, 113] width 24 height 9
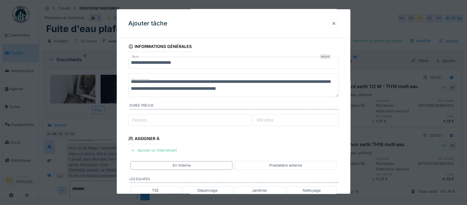
scroll to position [0, 0]
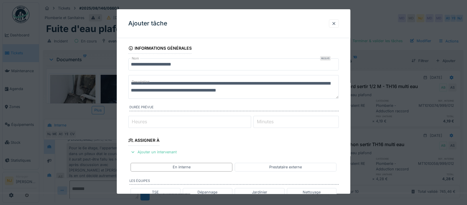
click at [231, 84] on textarea "**********" at bounding box center [233, 87] width 210 height 24
click at [328, 84] on textarea "**********" at bounding box center [233, 87] width 210 height 24
click at [213, 90] on textarea "**********" at bounding box center [233, 87] width 210 height 24
click at [303, 96] on textarea "**********" at bounding box center [233, 87] width 210 height 24
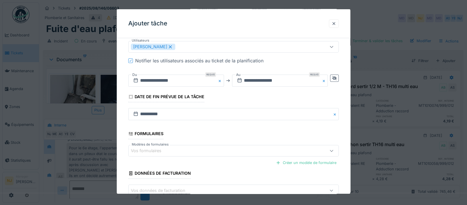
scroll to position [218, 0]
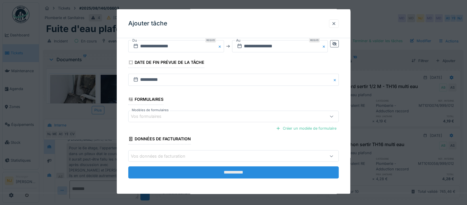
type textarea "**********"
click at [230, 167] on input "**********" at bounding box center [233, 172] width 210 height 12
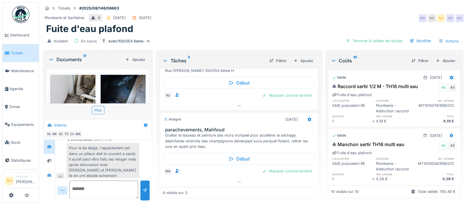
scroll to position [5, 0]
click at [87, 182] on textarea at bounding box center [103, 189] width 69 height 18
click at [50, 173] on icon at bounding box center [49, 174] width 4 height 3
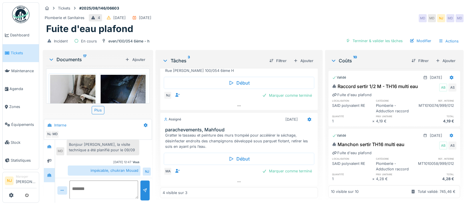
click at [81, 183] on textarea at bounding box center [103, 189] width 69 height 18
type textarea "*"
click at [123, 189] on textarea "**********" at bounding box center [102, 189] width 67 height 18
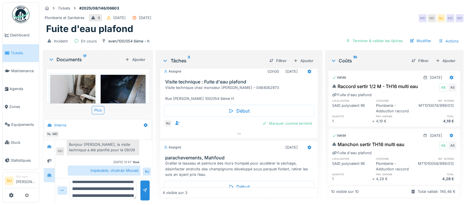
scroll to position [0, 0]
drag, startPoint x: 122, startPoint y: 189, endPoint x: 122, endPoint y: 196, distance: 6.9
click at [122, 189] on textarea "**********" at bounding box center [102, 189] width 67 height 18
click at [101, 191] on textarea "**********" at bounding box center [102, 189] width 67 height 18
type textarea "**********"
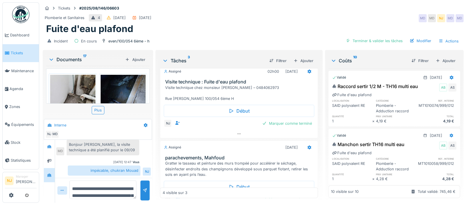
click at [50, 56] on icon at bounding box center [51, 59] width 5 height 6
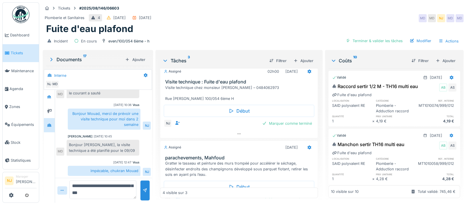
scroll to position [26, 0]
click at [143, 187] on div at bounding box center [145, 189] width 5 height 5
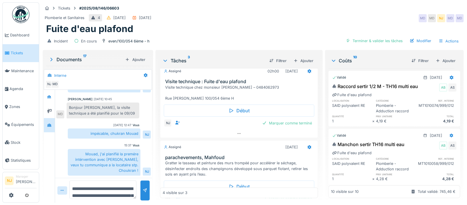
scroll to position [67, 0]
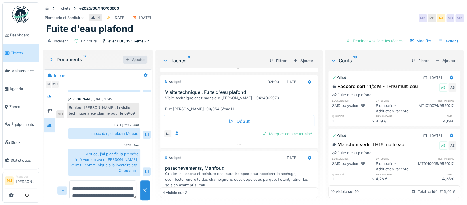
click at [125, 57] on div at bounding box center [127, 59] width 5 height 5
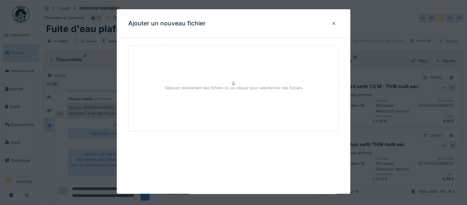
click at [220, 93] on div "Déposez directement des fichiers ici, ou cliquez pour sélectionner des fichiers" at bounding box center [233, 88] width 210 height 86
type input "**********"
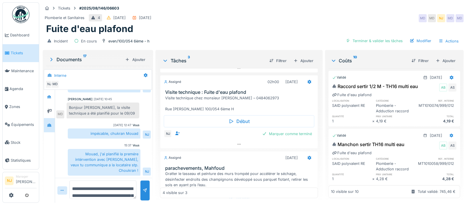
click at [63, 56] on div "Documents 17" at bounding box center [85, 59] width 74 height 7
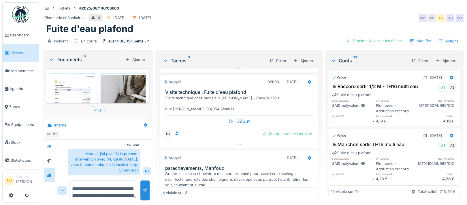
click at [72, 75] on img at bounding box center [72, 107] width 45 height 64
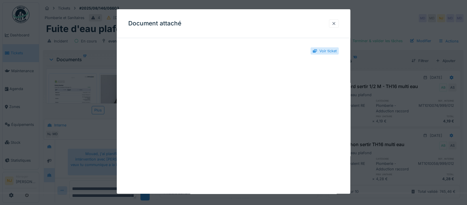
click at [336, 22] on div at bounding box center [333, 23] width 5 height 5
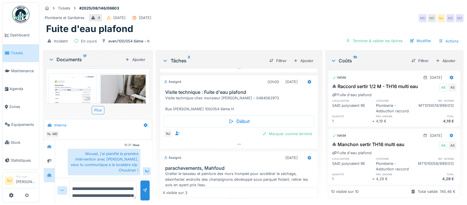
scroll to position [105, 0]
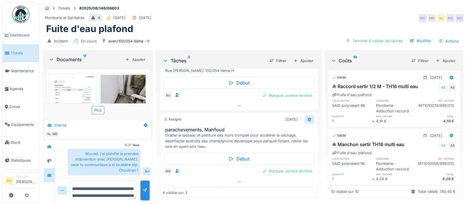
click at [307, 117] on icon at bounding box center [309, 119] width 4 height 4
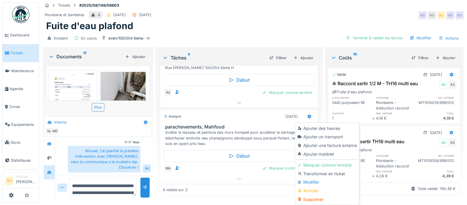
click at [313, 177] on div "Modifier" at bounding box center [326, 181] width 61 height 9
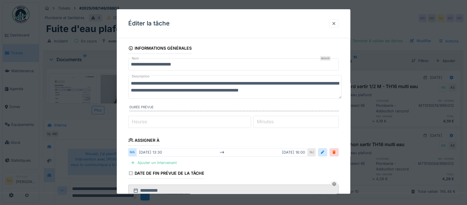
click at [334, 91] on textarea "**********" at bounding box center [234, 87] width 213 height 24
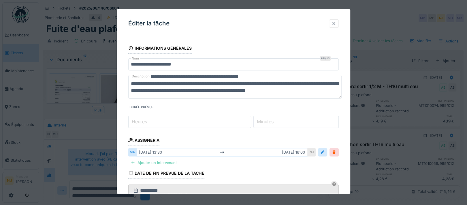
scroll to position [15, 0]
click at [283, 89] on textarea "**********" at bounding box center [234, 87] width 213 height 24
click at [304, 81] on textarea "**********" at bounding box center [234, 87] width 213 height 24
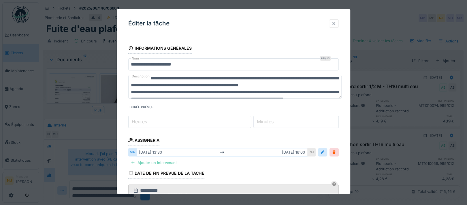
scroll to position [0, 0]
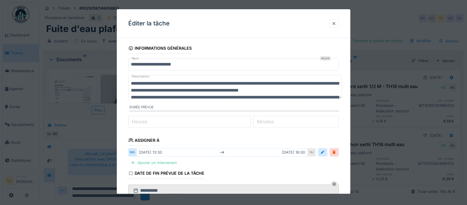
click at [253, 90] on textarea "**********" at bounding box center [234, 87] width 213 height 24
click at [229, 83] on textarea "**********" at bounding box center [234, 87] width 213 height 24
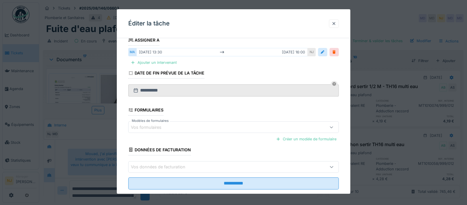
scroll to position [111, 0]
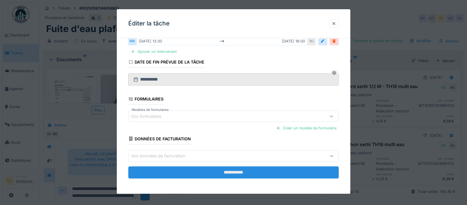
type textarea "**********"
click at [231, 171] on input "**********" at bounding box center [233, 172] width 210 height 12
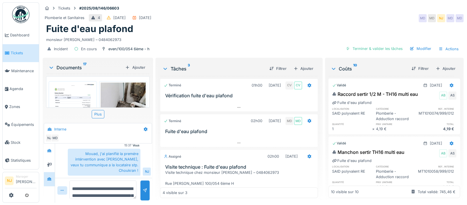
scroll to position [0, 0]
click at [304, 69] on div "Ajouter" at bounding box center [303, 69] width 24 height 8
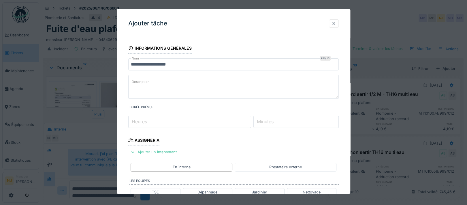
click at [182, 62] on input "**********" at bounding box center [233, 64] width 210 height 12
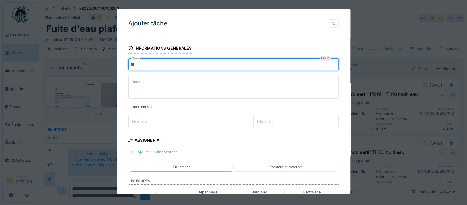
type input "*"
click at [149, 65] on input "**********" at bounding box center [233, 64] width 210 height 12
click at [144, 77] on textarea "Description" at bounding box center [233, 87] width 210 height 24
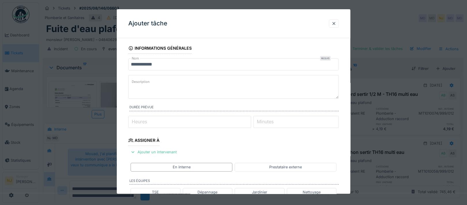
click at [158, 65] on input "**********" at bounding box center [233, 64] width 210 height 12
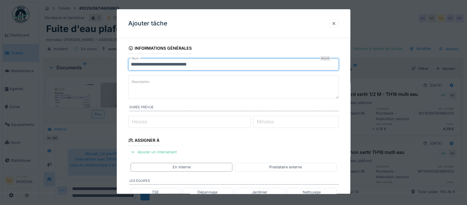
click at [162, 65] on input "**********" at bounding box center [233, 64] width 210 height 12
type input "**********"
click at [138, 77] on textarea "Description" at bounding box center [233, 87] width 210 height 24
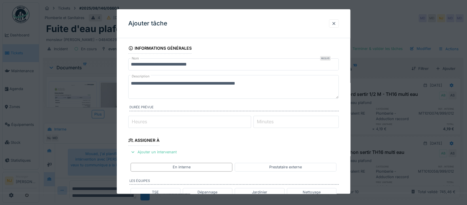
click at [254, 84] on textarea "**********" at bounding box center [233, 87] width 210 height 24
click at [260, 85] on textarea "**********" at bounding box center [233, 87] width 210 height 24
click at [228, 84] on textarea "**********" at bounding box center [233, 87] width 210 height 24
click at [265, 82] on textarea "**********" at bounding box center [233, 87] width 210 height 24
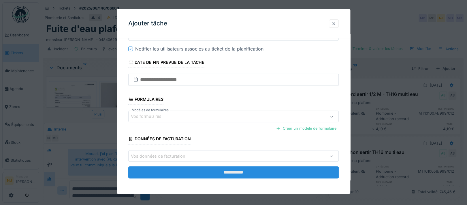
type textarea "**********"
click at [237, 173] on input "**********" at bounding box center [233, 172] width 210 height 12
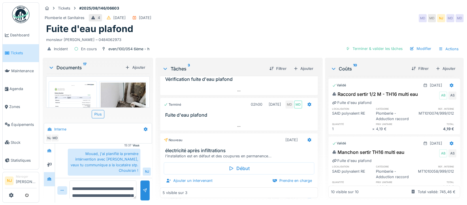
scroll to position [0, 0]
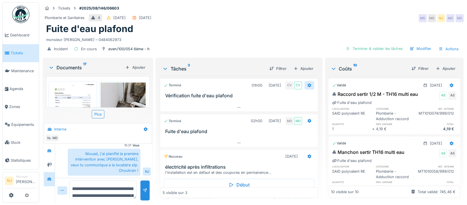
click at [307, 83] on icon at bounding box center [309, 85] width 4 height 4
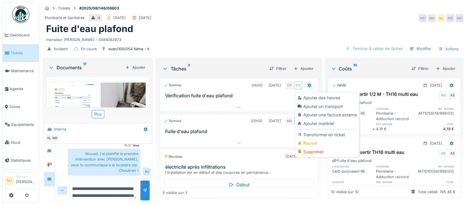
click at [254, 93] on h3 "Vérification fuite d'eau plafond" at bounding box center [240, 95] width 150 height 5
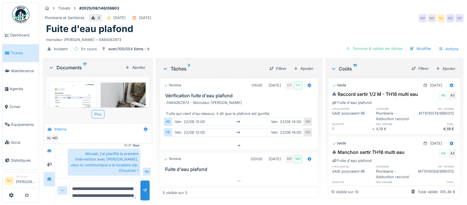
scroll to position [2, 0]
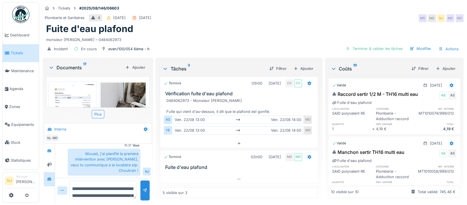
click at [199, 98] on div "0484062973 - Monsieur SARAC Fuite qui vient d'au-dessus, il dit que le plafond …" at bounding box center [240, 106] width 148 height 17
click at [226, 42] on div "Incident En cours even/100/054 6ème - h Terminer & valider les tâches Modifier …" at bounding box center [253, 48] width 421 height 13
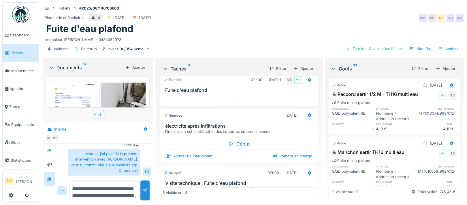
scroll to position [40, 0]
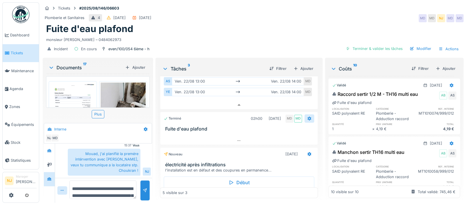
click at [304, 114] on div at bounding box center [309, 118] width 10 height 8
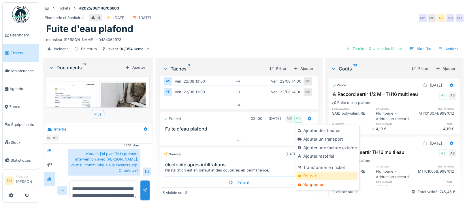
click at [315, 171] on div "Rouvrir" at bounding box center [326, 175] width 61 height 9
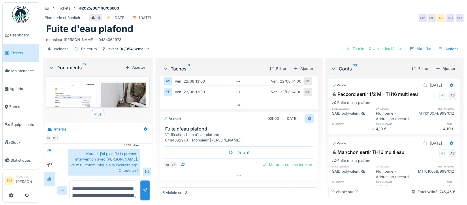
click at [307, 116] on icon at bounding box center [309, 118] width 5 height 4
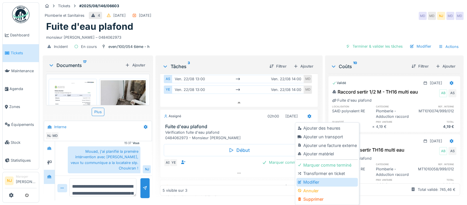
click at [309, 177] on div "Modifier" at bounding box center [326, 181] width 61 height 9
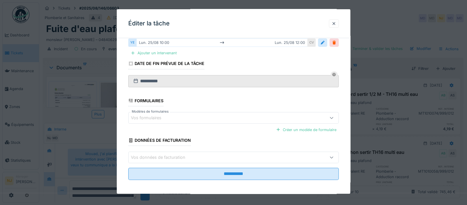
scroll to position [122, 0]
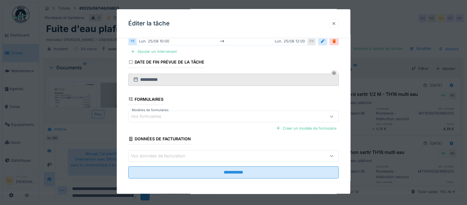
click at [336, 22] on div at bounding box center [333, 23] width 5 height 5
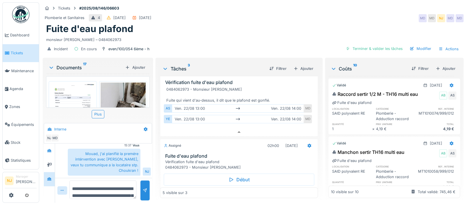
scroll to position [0, 0]
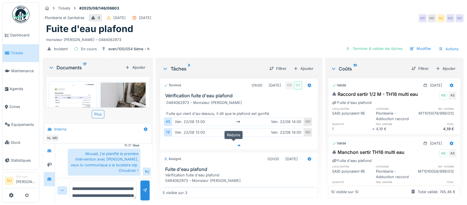
click at [237, 144] on icon at bounding box center [238, 145] width 3 height 2
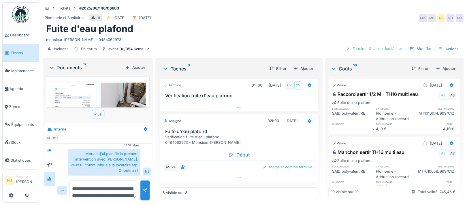
click at [117, 90] on img at bounding box center [123, 112] width 45 height 60
click at [117, 90] on div "Annuler Tickets #2025/08/146/06603 Plomberie et Sanitaires 4 27/08/2025 22/08/2…" at bounding box center [253, 102] width 428 height 205
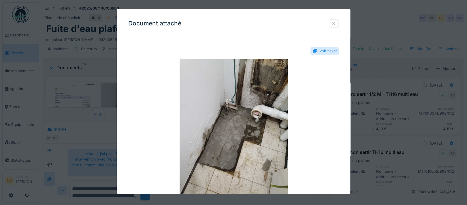
click at [336, 22] on div at bounding box center [333, 23] width 5 height 5
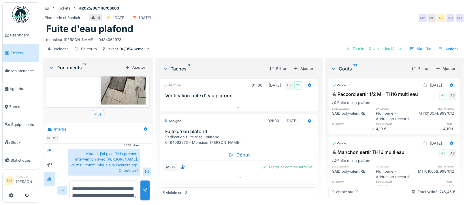
scroll to position [77, 0]
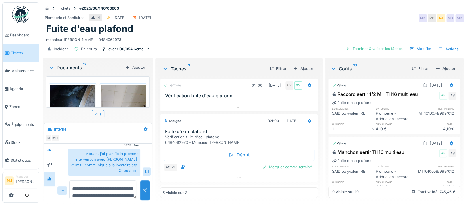
click at [128, 92] on img at bounding box center [123, 115] width 45 height 60
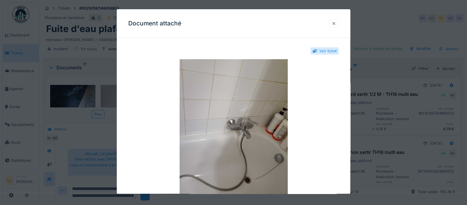
click at [336, 23] on div at bounding box center [333, 23] width 5 height 5
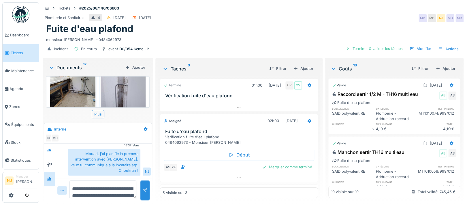
scroll to position [230, 0]
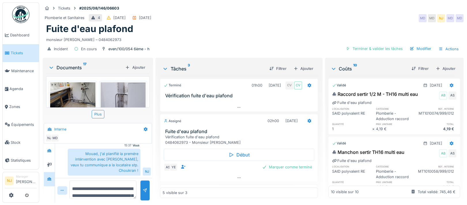
click at [115, 87] on img at bounding box center [123, 112] width 45 height 60
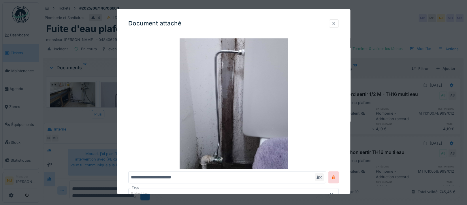
scroll to position [0, 0]
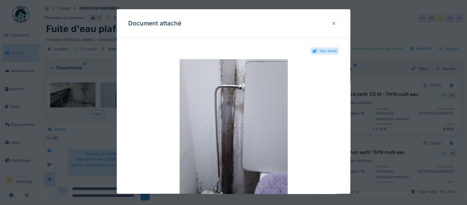
click at [336, 21] on div at bounding box center [333, 23] width 5 height 5
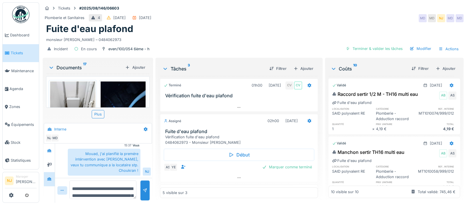
scroll to position [307, 0]
click at [119, 90] on img at bounding box center [123, 111] width 45 height 60
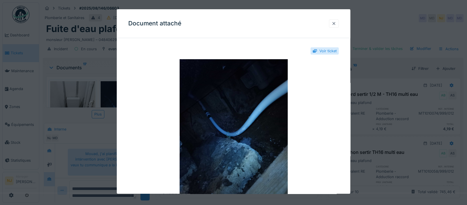
click at [336, 22] on div at bounding box center [333, 23] width 5 height 5
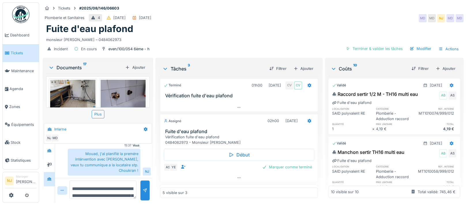
scroll to position [422, 0]
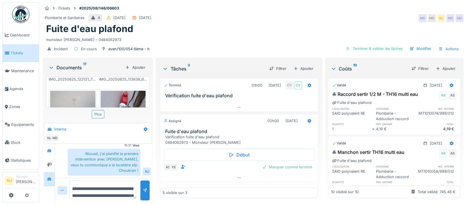
click at [116, 92] on img at bounding box center [123, 120] width 45 height 60
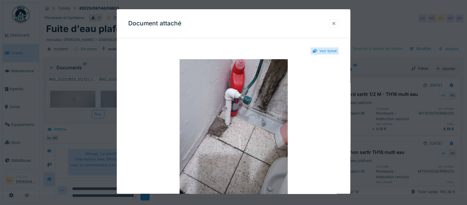
click at [336, 22] on div at bounding box center [333, 23] width 5 height 5
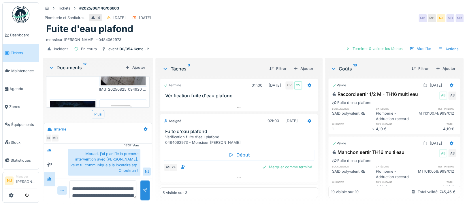
scroll to position [499, 0]
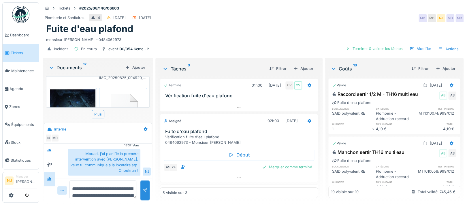
click at [122, 89] on img at bounding box center [123, 110] width 45 height 43
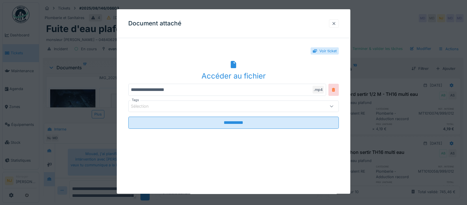
click at [335, 23] on div at bounding box center [333, 23] width 5 height 5
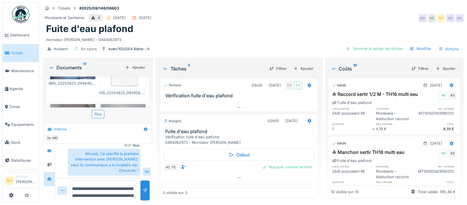
scroll to position [533, 0]
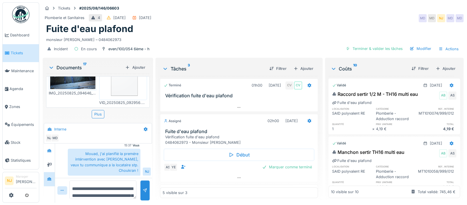
click at [112, 114] on img at bounding box center [123, 131] width 45 height 34
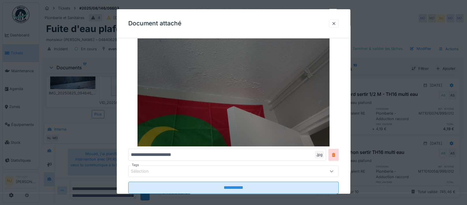
scroll to position [35, 0]
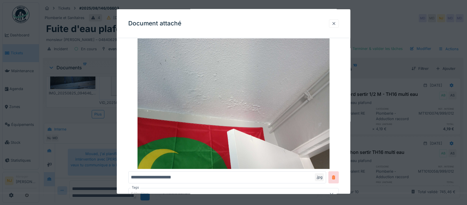
click at [336, 24] on div at bounding box center [333, 23] width 5 height 5
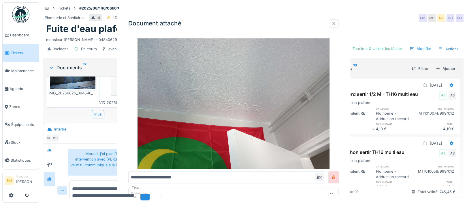
scroll to position [0, 0]
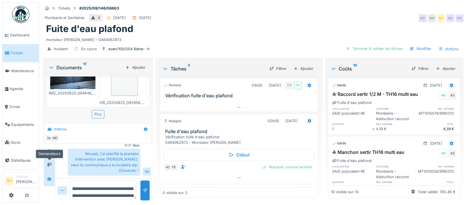
click at [50, 162] on div at bounding box center [49, 164] width 5 height 5
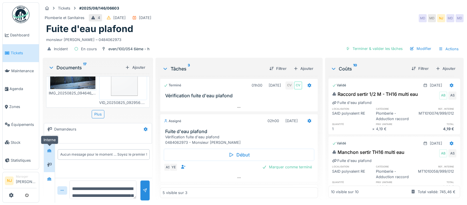
click at [48, 149] on icon at bounding box center [49, 150] width 5 height 4
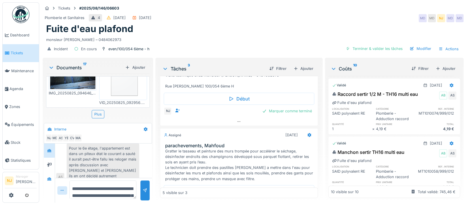
scroll to position [192, 0]
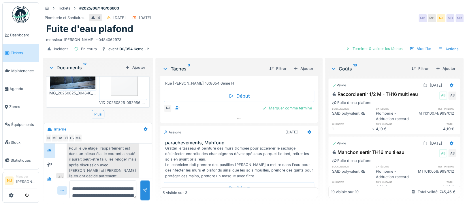
click at [69, 114] on img at bounding box center [72, 144] width 45 height 60
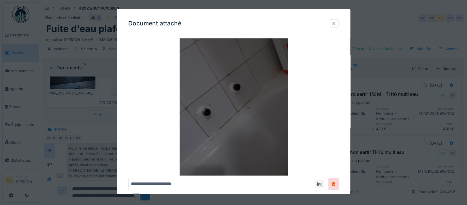
scroll to position [73, 0]
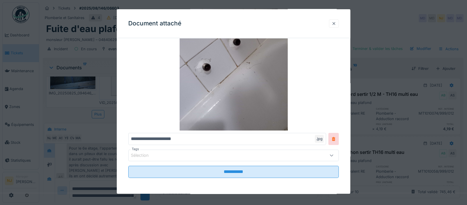
click at [336, 22] on div at bounding box center [333, 23] width 5 height 5
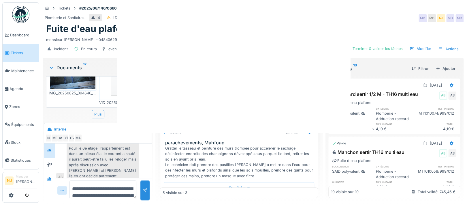
scroll to position [0, 0]
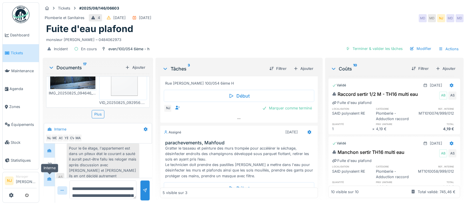
click at [47, 179] on icon at bounding box center [49, 179] width 5 height 4
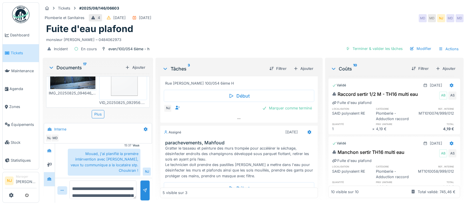
click at [52, 67] on icon at bounding box center [51, 68] width 3 height 2
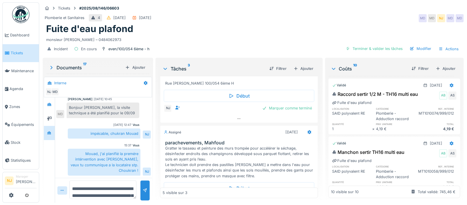
scroll to position [129, 0]
click at [50, 68] on icon at bounding box center [51, 67] width 6 height 5
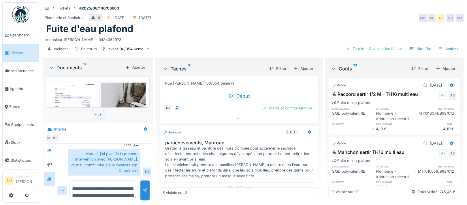
scroll to position [5, 0]
click at [237, 145] on div "Gratter le tasseau et peinture des murs trompée pour accélérer le séchage, dési…" at bounding box center [240, 161] width 150 height 33
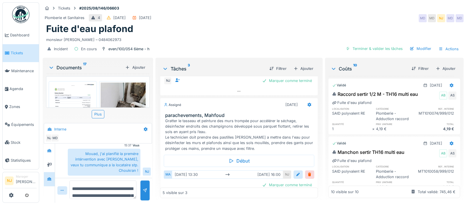
scroll to position [221, 0]
click at [73, 90] on img at bounding box center [72, 114] width 45 height 64
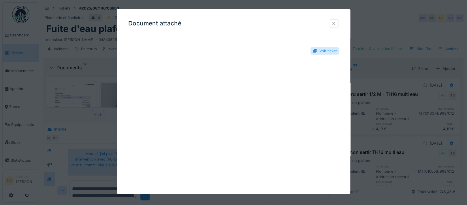
click at [336, 22] on div at bounding box center [333, 23] width 5 height 5
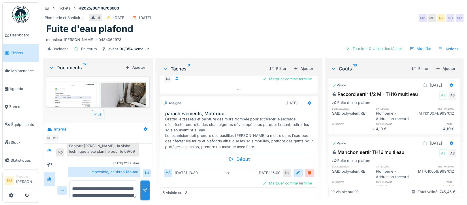
scroll to position [175, 0]
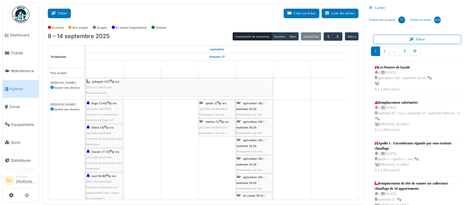
click at [58, 12] on button "Filtrer" at bounding box center [59, 14] width 23 height 10
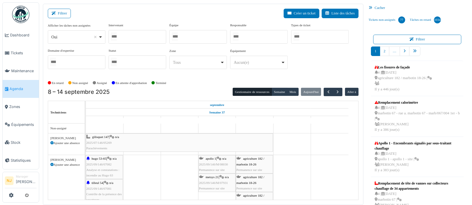
click at [137, 37] on div at bounding box center [138, 37] width 58 height 14
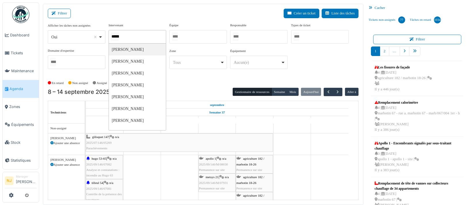
type input "*******"
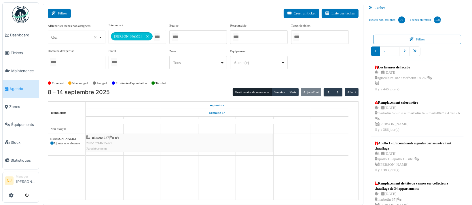
click at [61, 12] on button "Filtrer" at bounding box center [59, 14] width 23 height 10
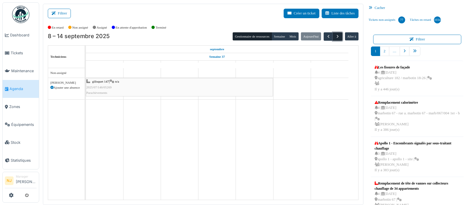
click at [335, 35] on span "button" at bounding box center [337, 36] width 5 height 5
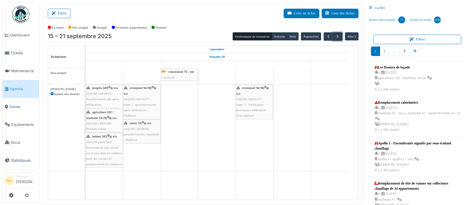
click at [99, 151] on span "Fermeture de trou ouvert sur le mur dans les toilettes pour des travaux de remp…" at bounding box center [103, 155] width 35 height 20
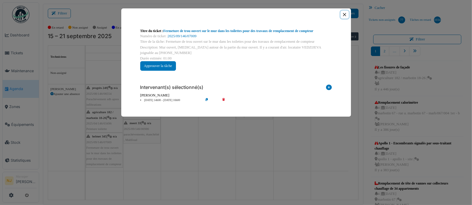
click at [343, 14] on button "Close" at bounding box center [345, 15] width 8 height 8
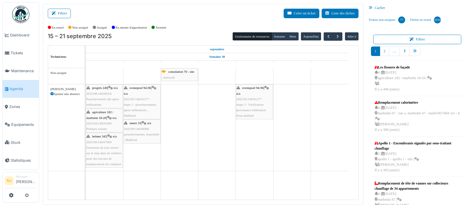
click at [146, 129] on span "2025/09/146/06986" at bounding box center [136, 128] width 25 height 3
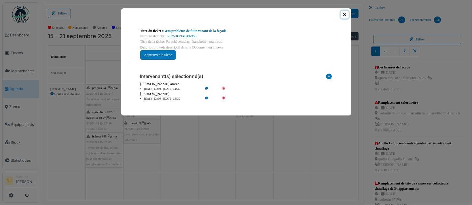
click at [346, 14] on button "Close" at bounding box center [345, 15] width 8 height 8
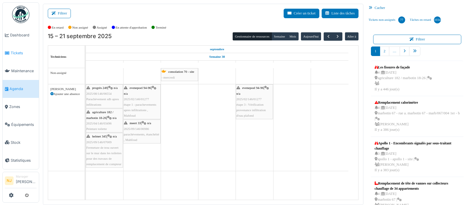
click at [15, 51] on span "Tickets" at bounding box center [24, 52] width 26 height 5
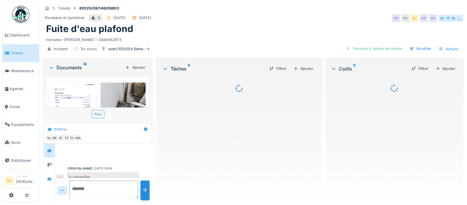
scroll to position [267, 0]
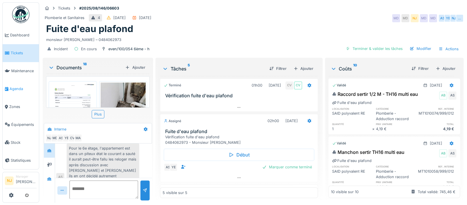
click at [18, 87] on span "Agenda" at bounding box center [23, 88] width 27 height 5
click at [18, 86] on span "Agenda" at bounding box center [23, 88] width 27 height 5
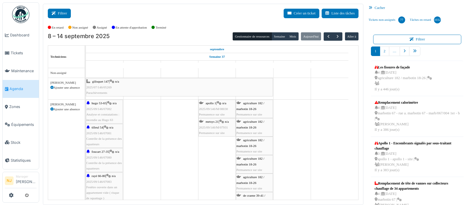
click at [57, 15] on button "Filtrer" at bounding box center [59, 14] width 23 height 10
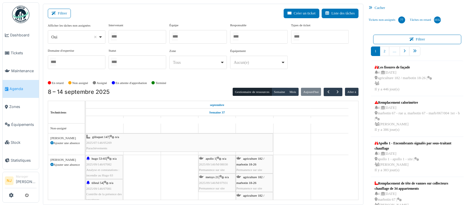
click at [190, 40] on div at bounding box center [198, 37] width 58 height 14
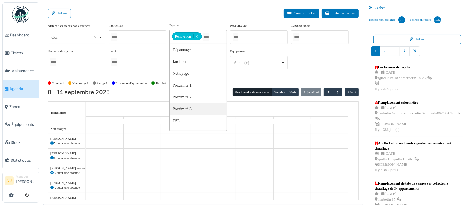
drag, startPoint x: 109, startPoint y: 12, endPoint x: 112, endPoint y: 12, distance: 3.5
click at [109, 12] on div "Filtrer Créer un ticket Liste des tâches" at bounding box center [203, 16] width 311 height 14
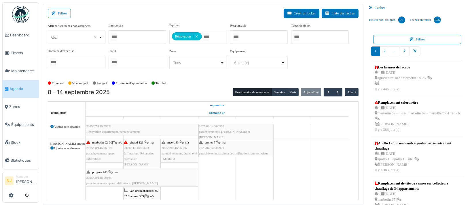
click at [173, 148] on span "2025/09/146/06986" at bounding box center [174, 147] width 25 height 3
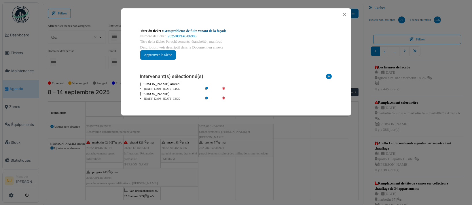
click at [186, 31] on link "Gros problème de fuite venant de la façade" at bounding box center [194, 31] width 63 height 4
click at [345, 13] on button "Close" at bounding box center [345, 15] width 8 height 8
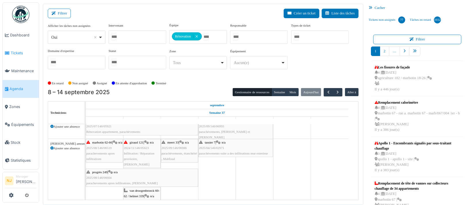
click at [16, 51] on span "Tickets" at bounding box center [24, 52] width 26 height 5
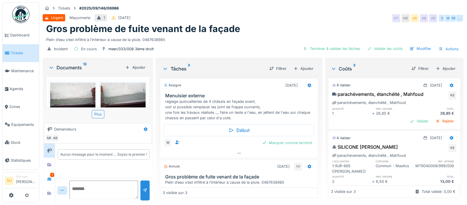
click at [76, 95] on img at bounding box center [72, 99] width 45 height 34
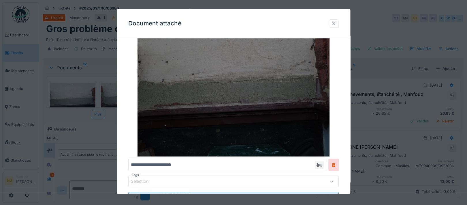
scroll to position [73, 0]
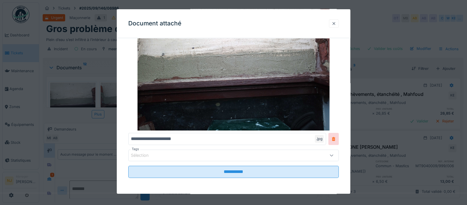
click at [336, 23] on div at bounding box center [333, 23] width 5 height 5
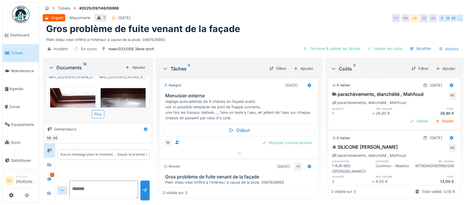
scroll to position [154, 0]
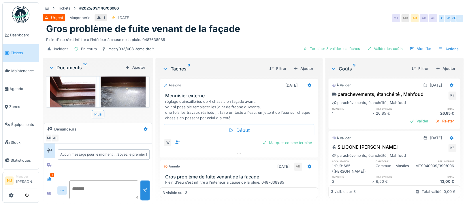
click at [65, 87] on img at bounding box center [72, 93] width 45 height 34
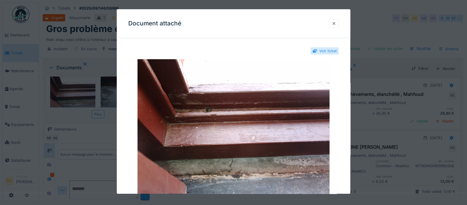
click at [336, 22] on div at bounding box center [333, 23] width 5 height 5
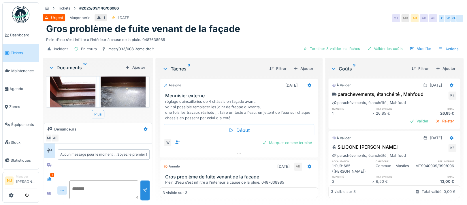
click at [114, 86] on img at bounding box center [123, 93] width 45 height 34
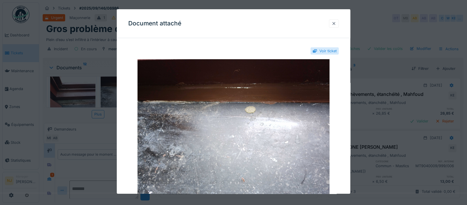
click at [336, 21] on div at bounding box center [333, 23] width 5 height 5
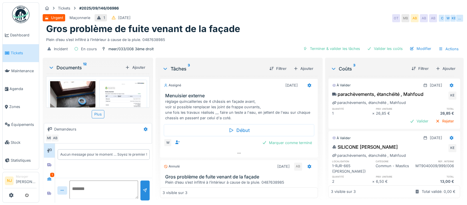
scroll to position [264, 0]
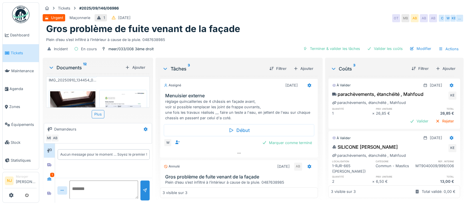
click at [70, 93] on img at bounding box center [72, 108] width 45 height 34
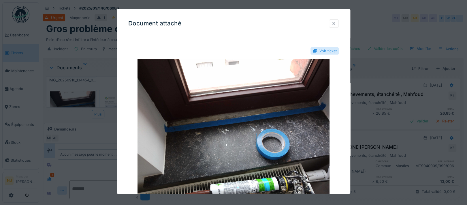
click at [335, 23] on div at bounding box center [333, 23] width 5 height 5
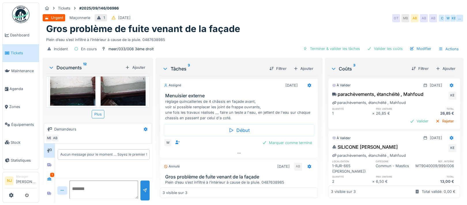
scroll to position [0, 0]
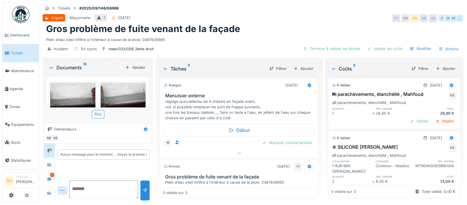
click at [118, 86] on img at bounding box center [123, 99] width 45 height 34
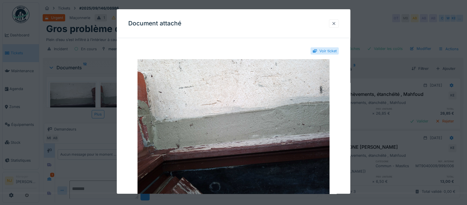
click at [335, 22] on div at bounding box center [333, 23] width 5 height 5
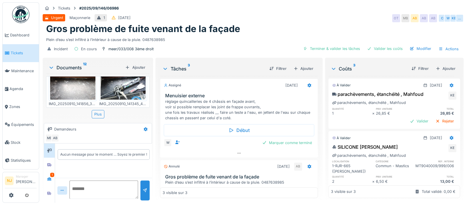
scroll to position [5, 0]
click at [51, 177] on icon at bounding box center [49, 178] width 4 height 3
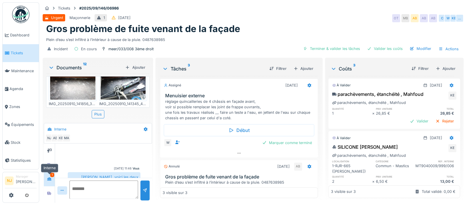
scroll to position [49, 0]
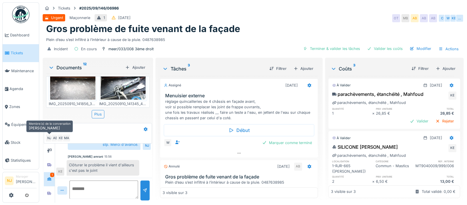
click at [48, 134] on div "NJ" at bounding box center [49, 138] width 8 height 8
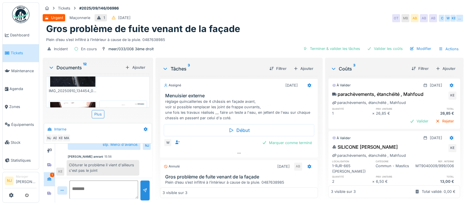
scroll to position [264, 0]
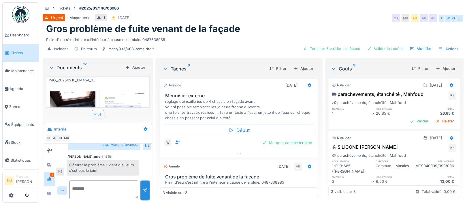
click at [118, 91] on img at bounding box center [123, 123] width 45 height 64
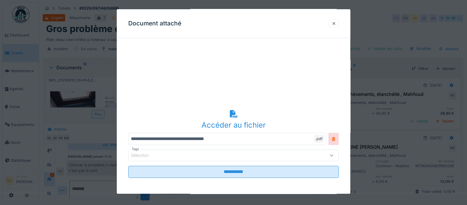
scroll to position [0, 0]
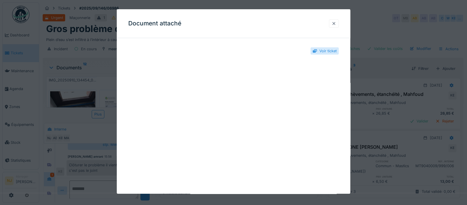
click at [338, 23] on div at bounding box center [334, 23] width 10 height 8
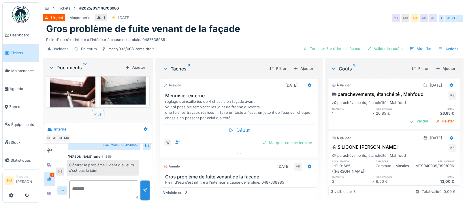
scroll to position [192, 0]
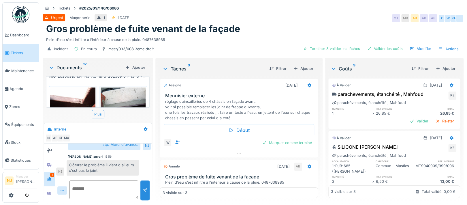
click at [125, 91] on img at bounding box center [123, 104] width 45 height 34
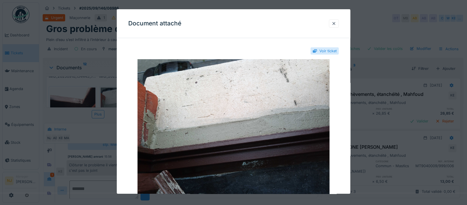
scroll to position [0, 0]
click at [335, 23] on div at bounding box center [333, 23] width 5 height 5
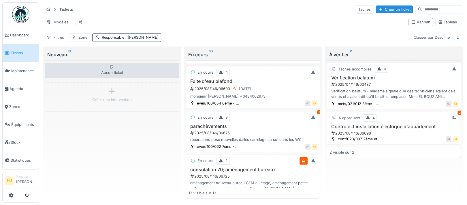
scroll to position [230, 0]
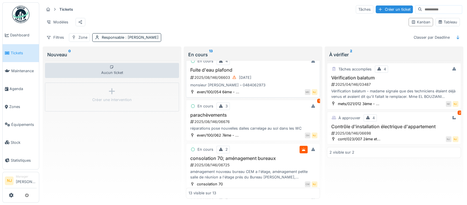
click at [210, 73] on h3 "Fuite d'eau plafond" at bounding box center [252, 69] width 129 height 5
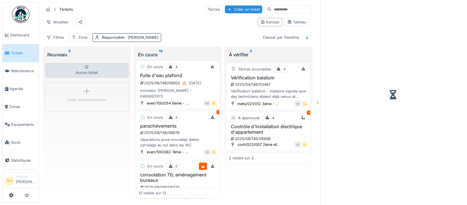
scroll to position [253, 0]
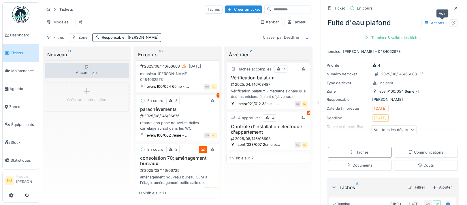
click at [451, 21] on icon at bounding box center [453, 23] width 5 height 4
click at [84, 37] on div "Zone" at bounding box center [82, 36] width 9 height 5
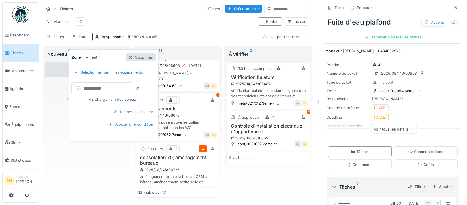
click at [130, 54] on div at bounding box center [130, 56] width 5 height 5
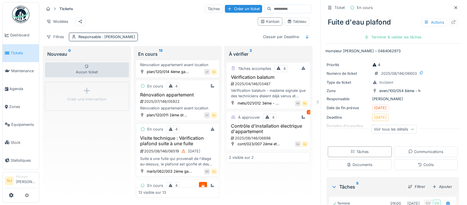
scroll to position [0, 0]
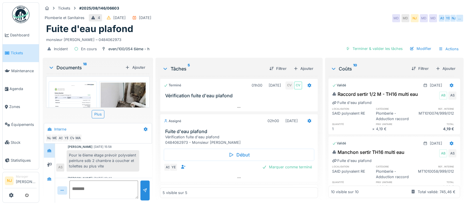
scroll to position [267, 0]
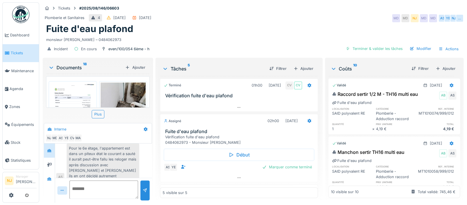
click at [71, 96] on img at bounding box center [72, 114] width 45 height 64
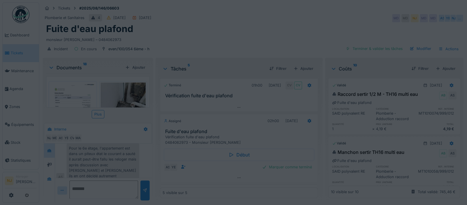
click at [71, 96] on div at bounding box center [233, 102] width 467 height 205
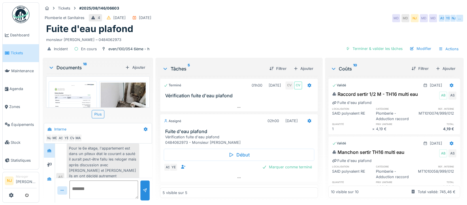
click at [71, 95] on img at bounding box center [72, 114] width 45 height 64
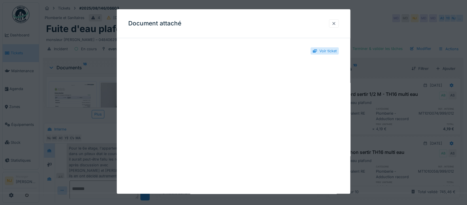
click at [336, 23] on div at bounding box center [333, 23] width 5 height 5
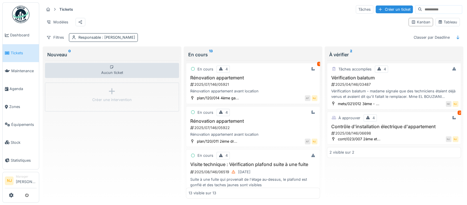
click at [103, 39] on span ": [PERSON_NAME]" at bounding box center [118, 37] width 34 height 4
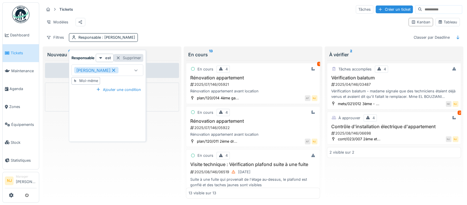
click at [120, 56] on div at bounding box center [118, 57] width 5 height 5
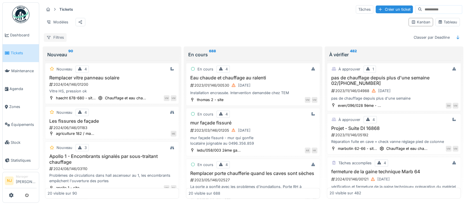
click at [50, 39] on icon at bounding box center [48, 37] width 5 height 4
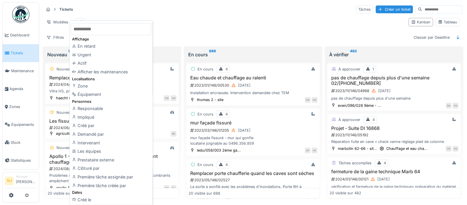
click at [82, 85] on div "Zone" at bounding box center [111, 86] width 80 height 9
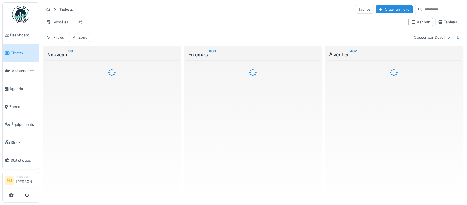
click at [82, 40] on div "Zone" at bounding box center [82, 37] width 9 height 5
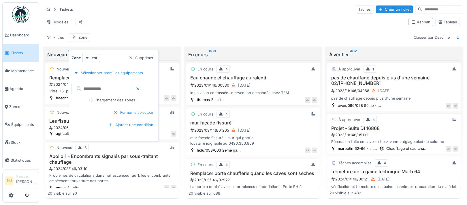
click at [122, 90] on input "text" at bounding box center [101, 89] width 60 height 12
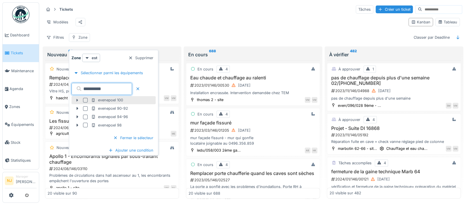
type input "*********"
click at [75, 100] on icon at bounding box center [77, 100] width 5 height 4
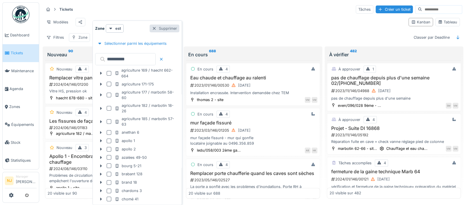
click at [153, 28] on div at bounding box center [154, 28] width 5 height 5
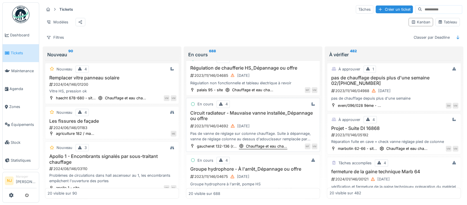
scroll to position [653, 0]
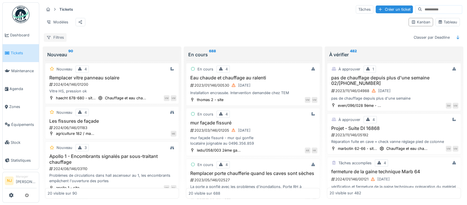
click at [54, 41] on div "Filtres" at bounding box center [55, 37] width 23 height 8
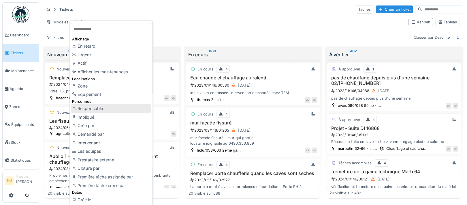
click at [85, 109] on div "Responsable" at bounding box center [111, 108] width 80 height 9
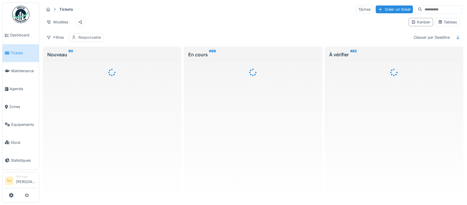
click at [87, 40] on div "Responsable" at bounding box center [89, 37] width 22 height 5
click at [91, 81] on div "Moi-même" at bounding box center [88, 80] width 19 height 5
type input "*****"
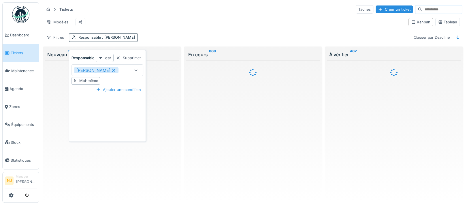
click at [154, 24] on div "Modèles" at bounding box center [224, 22] width 360 height 13
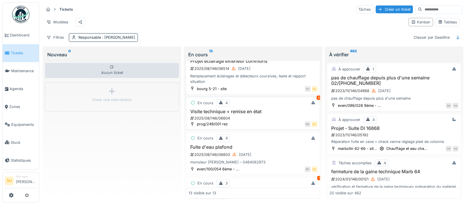
scroll to position [192, 0]
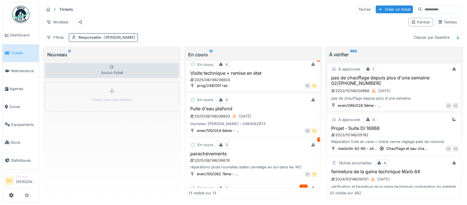
drag, startPoint x: 227, startPoint y: 119, endPoint x: 224, endPoint y: 120, distance: 3.1
click at [227, 111] on h3 "Fuite d'eau plafond" at bounding box center [252, 108] width 129 height 5
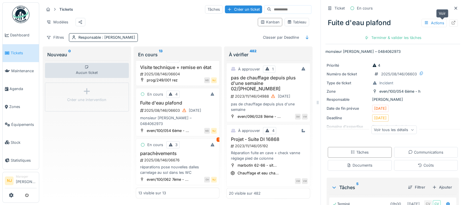
click at [451, 21] on icon at bounding box center [453, 23] width 4 height 4
click at [20, 86] on span "Agenda" at bounding box center [23, 88] width 27 height 5
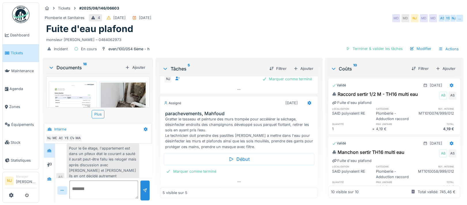
scroll to position [221, 0]
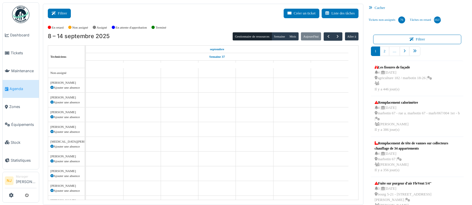
click at [60, 12] on button "Filtrer" at bounding box center [59, 14] width 23 height 10
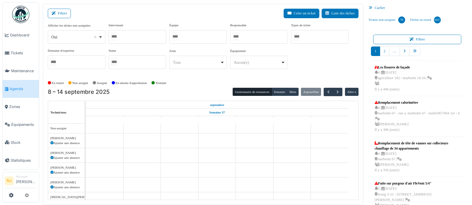
click at [191, 38] on div at bounding box center [198, 37] width 58 height 14
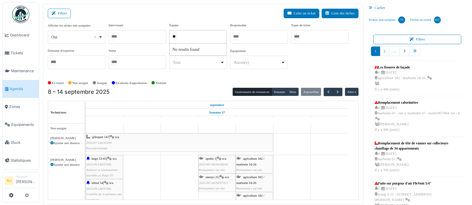
type input "*"
click at [124, 37] on div at bounding box center [138, 37] width 58 height 14
click at [131, 16] on div "Filtrer Créer un ticket Liste des tâches" at bounding box center [203, 16] width 311 height 14
click at [130, 38] on div "****" at bounding box center [138, 37] width 58 height 14
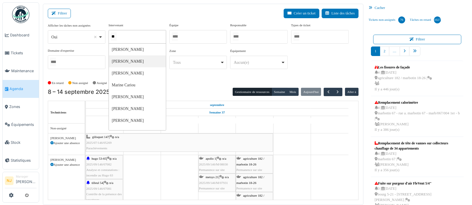
type input "*"
type input "*******"
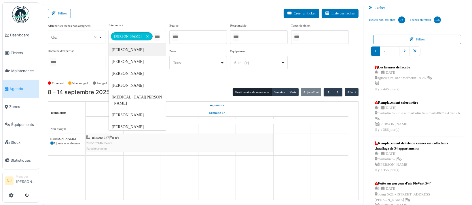
click at [140, 12] on div "Filtrer Créer un ticket Liste des tâches" at bounding box center [203, 16] width 311 height 14
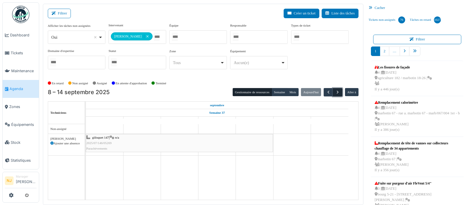
click at [335, 90] on span "button" at bounding box center [337, 92] width 5 height 5
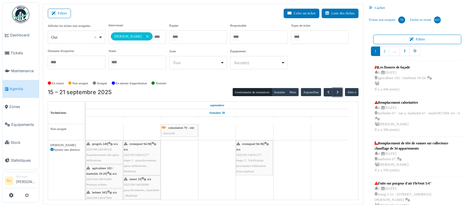
scroll to position [32, 0]
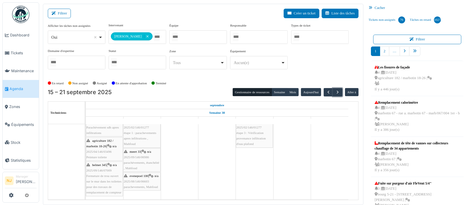
click at [102, 174] on span "Fermeture de trou ouvert sur le mur dans les toilettes pour des travaux de remp…" at bounding box center [103, 184] width 35 height 20
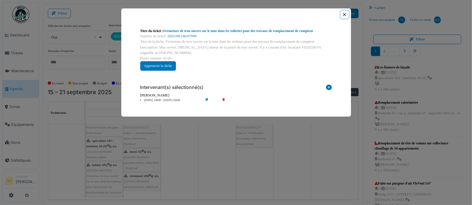
click at [343, 14] on button "Close" at bounding box center [345, 15] width 8 height 8
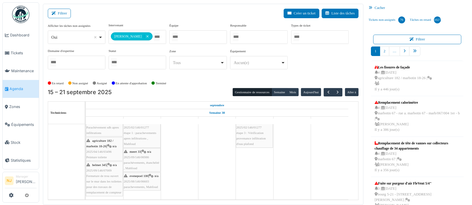
click at [105, 139] on span "agriculture 182 / marbotin 18-26" at bounding box center [99, 143] width 27 height 9
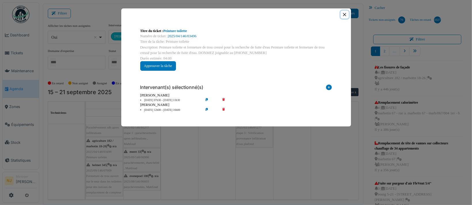
click at [344, 13] on button "Close" at bounding box center [345, 15] width 8 height 8
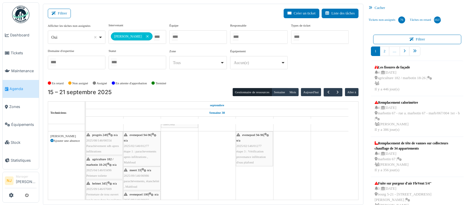
scroll to position [0, 0]
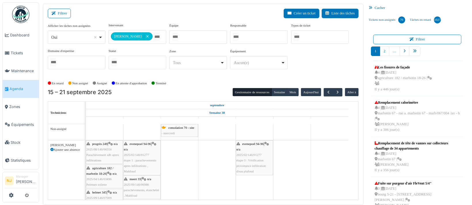
click at [139, 155] on span "2025/02/146/01277" at bounding box center [136, 154] width 25 height 3
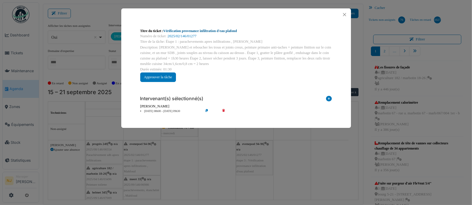
click at [195, 29] on link "Vérification provenance infiltration d'eau plafond" at bounding box center [200, 31] width 74 height 4
click at [343, 14] on button "Close" at bounding box center [345, 15] width 8 height 8
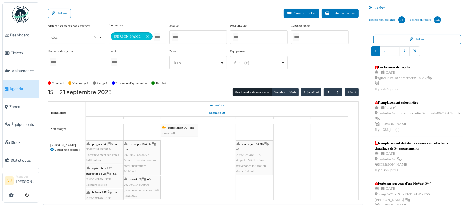
scroll to position [32, 0]
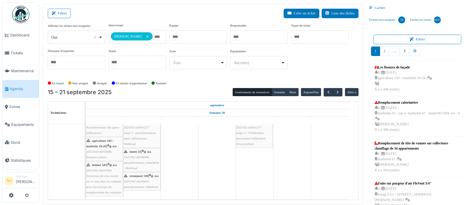
click at [139, 154] on div "meert 33 | n/a 2025/09/146/06986 parachèvements, étanchéité , Mahfoud" at bounding box center [142, 160] width 36 height 22
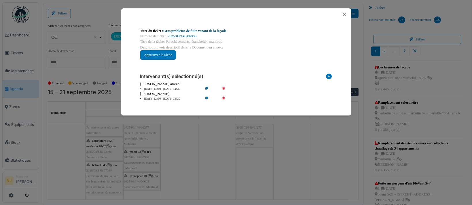
click at [178, 30] on link "Gros problème de fuite venant de la façade" at bounding box center [194, 31] width 63 height 4
click at [344, 14] on button "Close" at bounding box center [345, 15] width 8 height 8
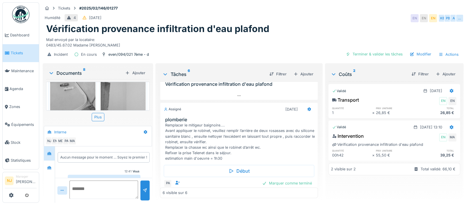
scroll to position [77, 0]
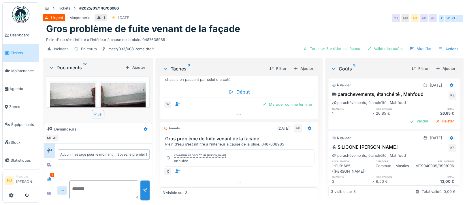
scroll to position [109, 0]
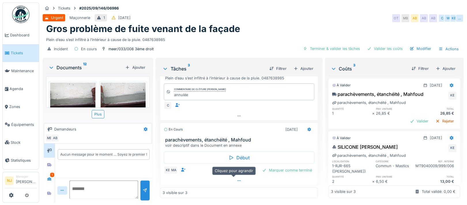
click at [237, 178] on icon at bounding box center [239, 180] width 5 height 4
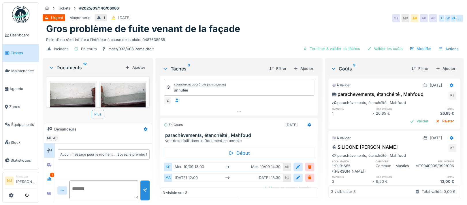
scroll to position [131, 0]
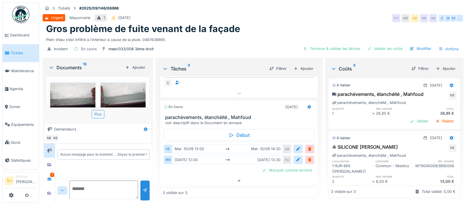
click at [307, 157] on div at bounding box center [309, 159] width 5 height 5
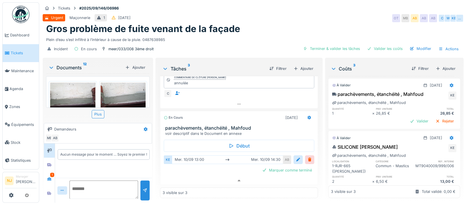
scroll to position [120, 0]
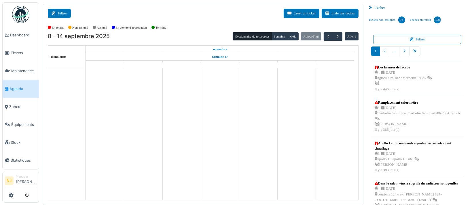
click at [62, 13] on button "Filtrer" at bounding box center [59, 14] width 23 height 10
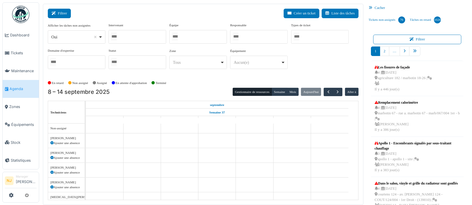
click at [62, 13] on button "Filtrer" at bounding box center [59, 14] width 23 height 10
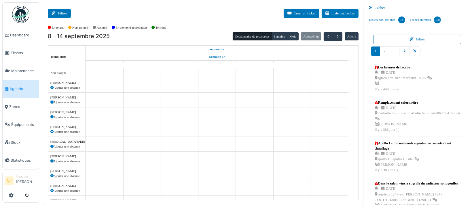
click at [62, 13] on button "Filtrer" at bounding box center [59, 14] width 23 height 10
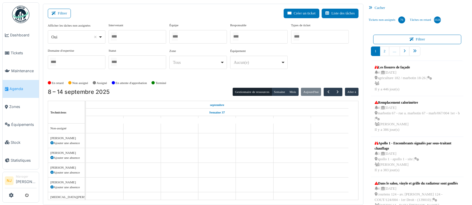
click at [124, 34] on div at bounding box center [138, 37] width 58 height 14
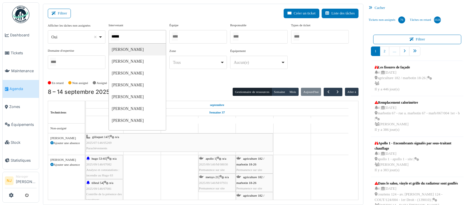
type input "*******"
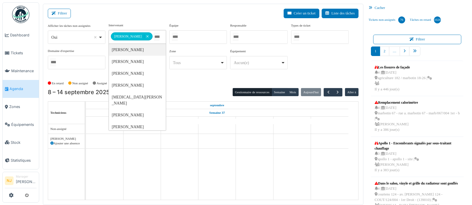
click at [122, 18] on div "Filtrer Créer un ticket Liste des tâches" at bounding box center [203, 16] width 311 height 14
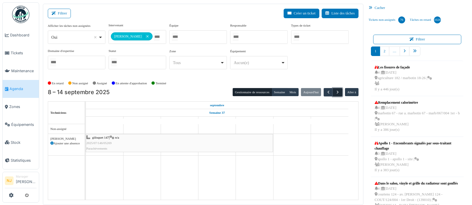
click at [335, 91] on span "button" at bounding box center [337, 92] width 5 height 5
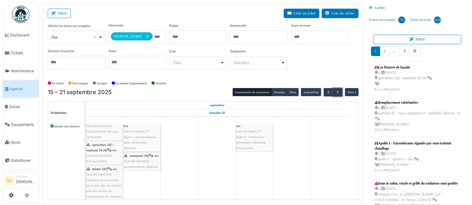
scroll to position [32, 0]
click at [136, 151] on div "evenepoel 100 | n/a 2025/08/146/06603 parachevements, Mahfoud" at bounding box center [142, 157] width 36 height 17
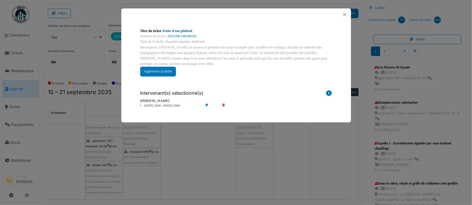
click at [186, 31] on link "Fuite d'eau plafond" at bounding box center [177, 31] width 29 height 4
click at [345, 14] on button "Close" at bounding box center [345, 15] width 8 height 8
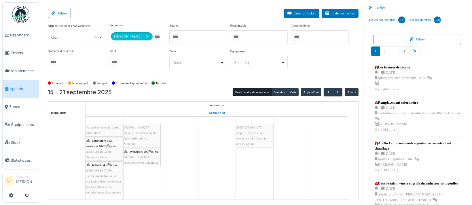
click at [137, 153] on div "evenepoel 100 | n/a 2025/08/146/06603 parachevements, Mahfoud" at bounding box center [142, 157] width 36 height 17
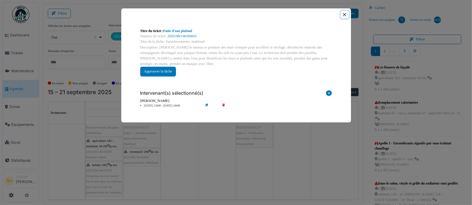
click at [345, 14] on button "Close" at bounding box center [345, 15] width 8 height 8
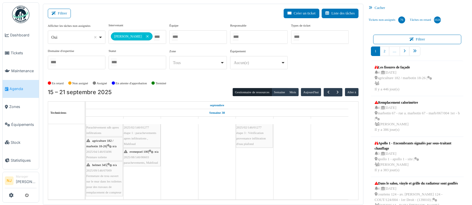
click at [143, 150] on div "evenepoel 100 | n/a 2025/08/146/06603 parachevements, Mahfoud" at bounding box center [142, 157] width 36 height 17
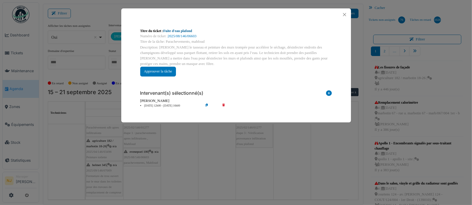
click at [179, 29] on link "Fuite d'eau plafond" at bounding box center [177, 31] width 29 height 4
click at [343, 14] on button "Close" at bounding box center [345, 15] width 8 height 8
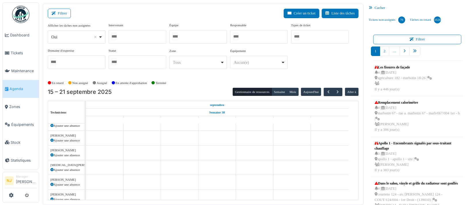
scroll to position [167, 0]
click at [133, 35] on div at bounding box center [138, 37] width 58 height 14
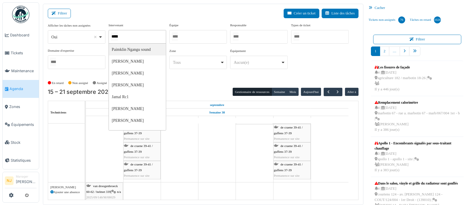
type input "****"
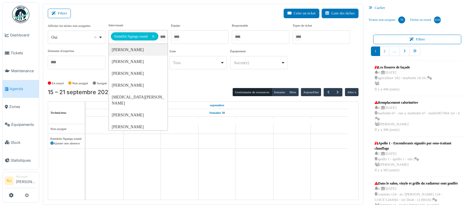
scroll to position [0, 0]
click at [120, 10] on div "Filtrer Créer un ticket Liste des tâches" at bounding box center [203, 16] width 311 height 14
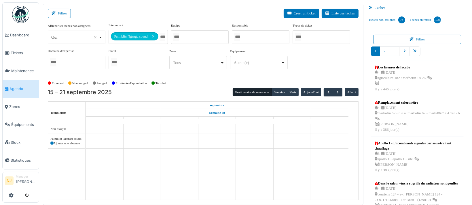
click at [117, 12] on div "Filtrer Créer un ticket Liste des tâches" at bounding box center [203, 16] width 311 height 14
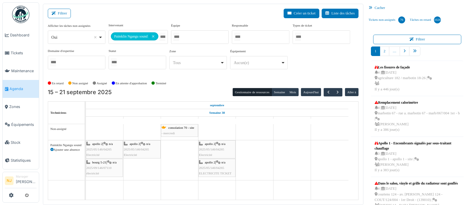
scroll to position [7, 0]
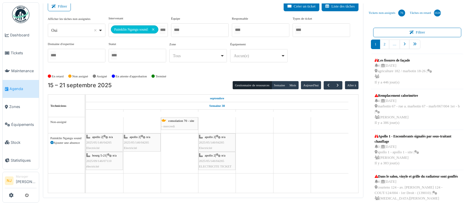
click at [143, 144] on div "apollo 2 | n/a 2025/05/146/04265 Electricité" at bounding box center [142, 142] width 36 height 17
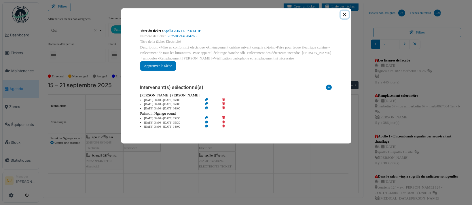
click at [345, 14] on button "Close" at bounding box center [345, 15] width 8 height 8
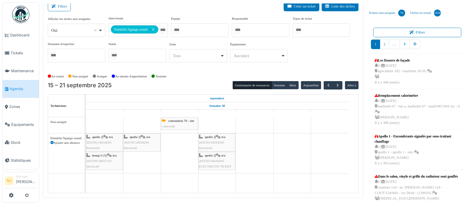
click at [99, 157] on div "bourg 5-21 | n/a 2025/09/146/07110 électricité" at bounding box center [104, 160] width 36 height 17
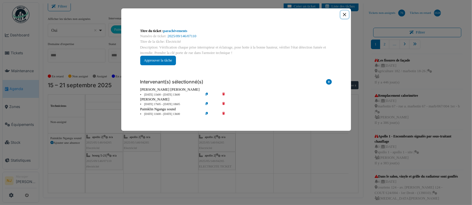
click at [344, 13] on button "Close" at bounding box center [345, 15] width 8 height 8
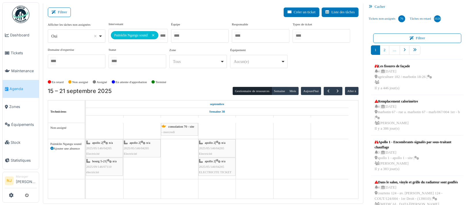
scroll to position [0, 0]
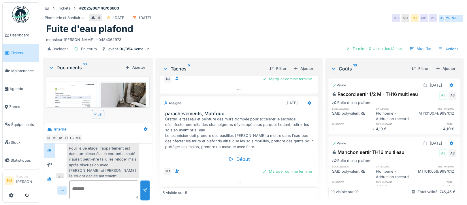
scroll to position [5, 0]
click at [307, 100] on div at bounding box center [309, 102] width 5 height 5
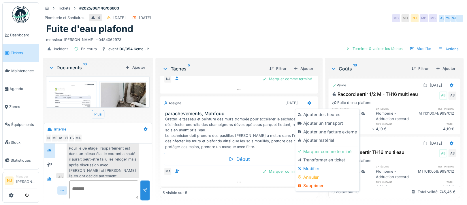
click at [313, 164] on div "Modifier" at bounding box center [326, 168] width 61 height 9
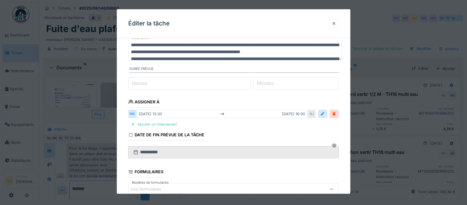
scroll to position [77, 0]
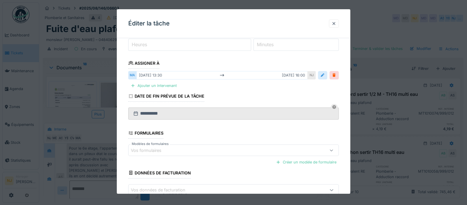
click at [325, 75] on div at bounding box center [322, 74] width 5 height 5
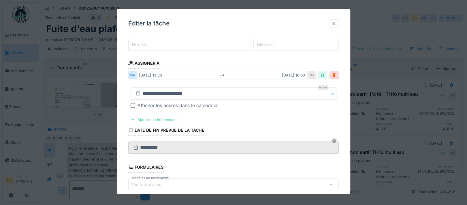
click at [162, 76] on div "[DATE] 13:30 [DATE] 16:00" at bounding box center [221, 75] width 171 height 8
click at [161, 75] on div "[DATE] 13:30 [DATE] 16:00" at bounding box center [221, 75] width 171 height 8
click at [161, 74] on div "[DATE] 13:30 [DATE] 16:00" at bounding box center [221, 75] width 171 height 8
click at [162, 75] on div "[DATE] 13:30 [DATE] 16:00" at bounding box center [221, 75] width 171 height 8
click at [176, 74] on div "[DATE] 13:30 [DATE] 16:00" at bounding box center [221, 75] width 171 height 8
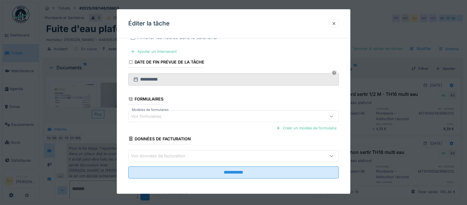
scroll to position [30, 0]
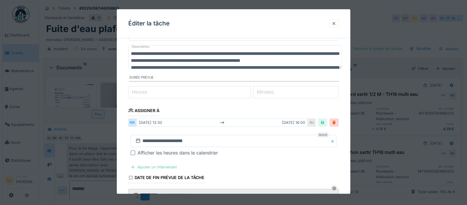
click at [146, 165] on div "Ajouter un intervenant" at bounding box center [153, 167] width 51 height 8
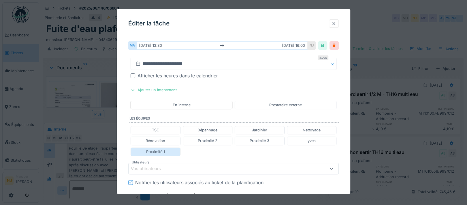
scroll to position [183, 0]
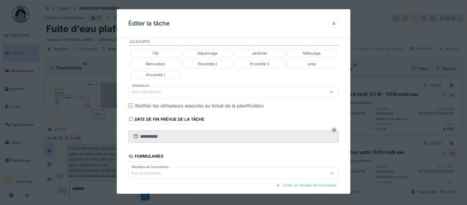
click at [150, 89] on div "Vos utilisateurs" at bounding box center [150, 91] width 38 height 6
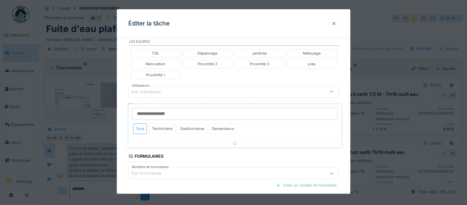
scroll to position [173, 0]
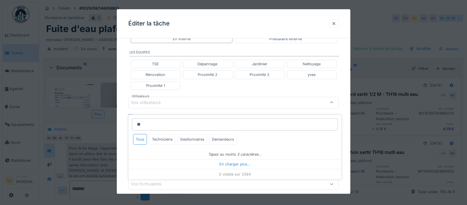
type input "*"
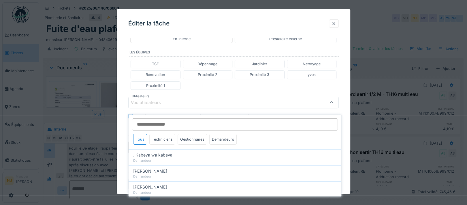
scroll to position [0, 0]
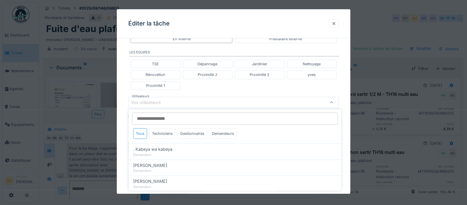
click at [118, 115] on div "**********" at bounding box center [233, 65] width 233 height 391
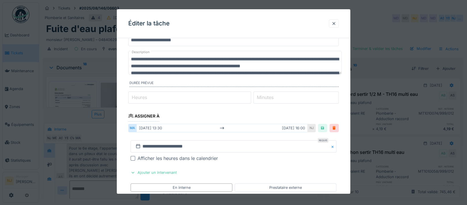
scroll to position [19, 0]
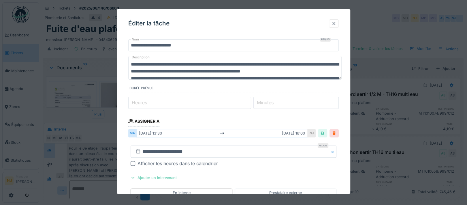
click at [336, 131] on div at bounding box center [334, 132] width 5 height 5
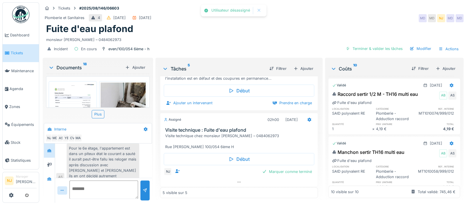
scroll to position [11, 0]
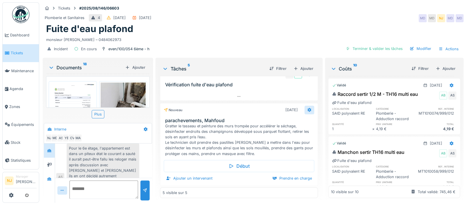
click at [307, 108] on icon at bounding box center [309, 110] width 4 height 4
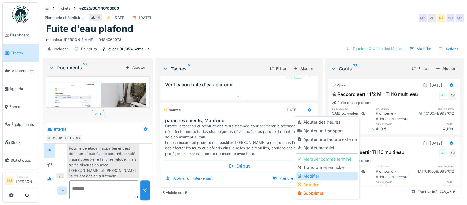
click at [310, 177] on div "Modifier" at bounding box center [326, 175] width 61 height 9
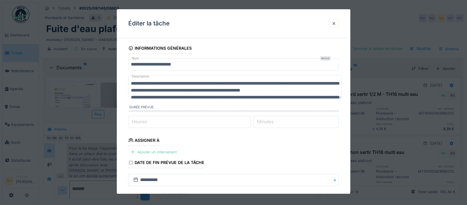
click at [135, 149] on div at bounding box center [132, 151] width 5 height 5
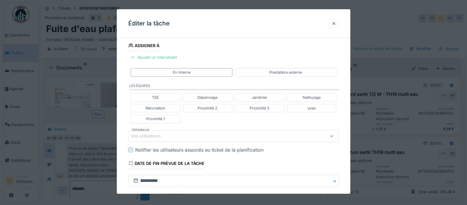
scroll to position [0, 0]
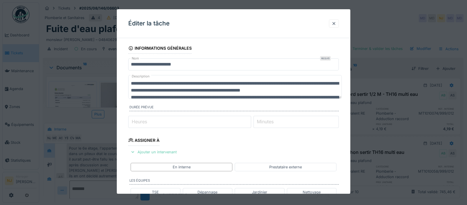
click at [148, 151] on div "Ajouter un intervenant" at bounding box center [153, 152] width 51 height 8
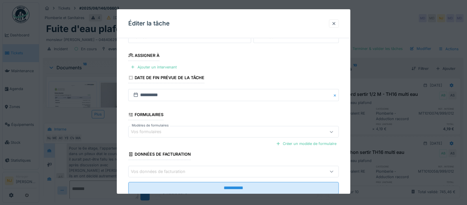
scroll to position [101, 0]
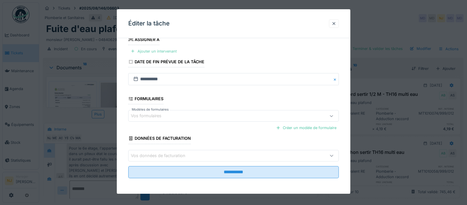
click at [136, 50] on div "Ajouter un intervenant" at bounding box center [153, 51] width 51 height 8
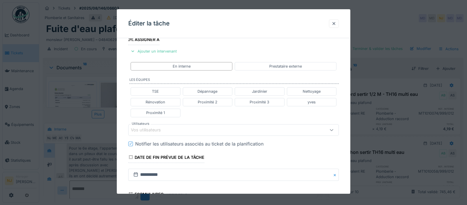
click at [152, 122] on fieldset "**********" at bounding box center [233, 109] width 210 height 335
click at [159, 130] on div "Vos utilisateurs" at bounding box center [150, 129] width 38 height 6
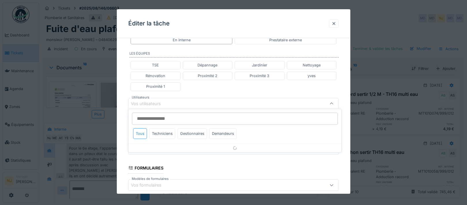
scroll to position [128, 0]
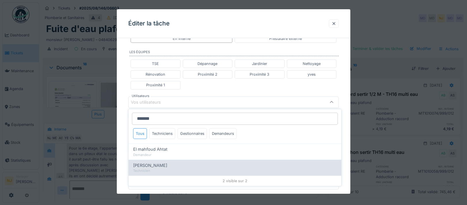
type input "*******"
click at [160, 165] on span "Mahfoud Assajeri" at bounding box center [150, 165] width 34 height 6
type input "****"
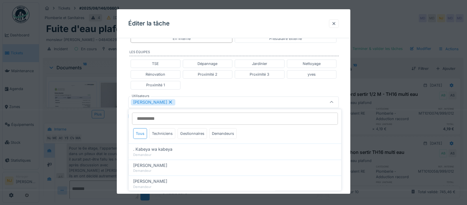
click at [123, 137] on div "**********" at bounding box center [233, 98] width 233 height 369
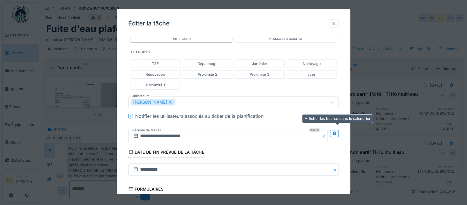
click at [336, 132] on icon at bounding box center [334, 133] width 4 height 4
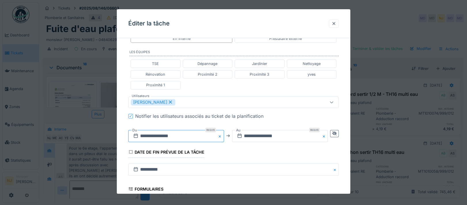
click at [184, 136] on input "**********" at bounding box center [176, 136] width 96 height 12
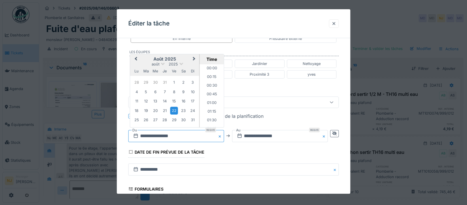
scroll to position [215, 0]
click at [194, 57] on span "Next Month" at bounding box center [194, 58] width 0 height 7
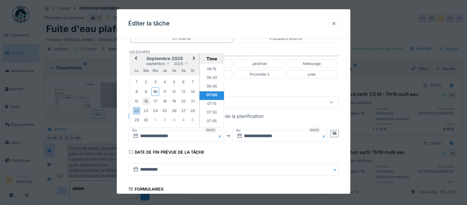
click at [148, 100] on div "16" at bounding box center [146, 101] width 8 height 8
click at [182, 133] on input "**********" at bounding box center [176, 136] width 96 height 12
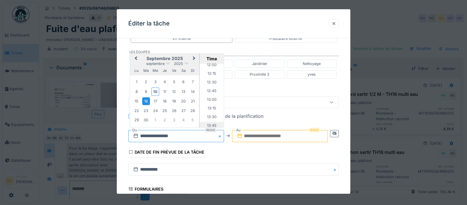
scroll to position [406, 0]
click at [210, 74] on li "12:00" at bounding box center [211, 76] width 24 height 9
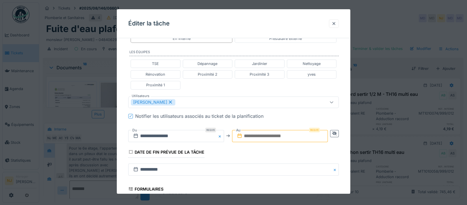
click at [273, 134] on input "text" at bounding box center [280, 136] width 96 height 12
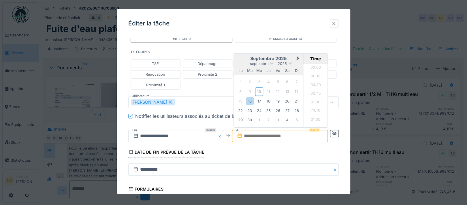
scroll to position [543, 0]
click at [252, 100] on div "16" at bounding box center [250, 101] width 8 height 8
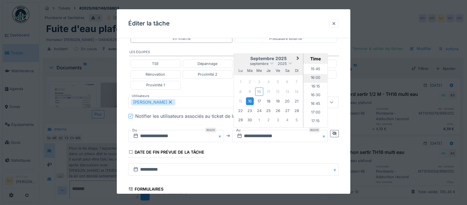
click at [314, 75] on li "16:00" at bounding box center [315, 77] width 24 height 9
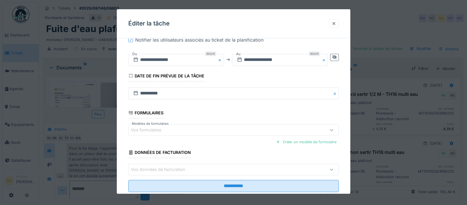
scroll to position [218, 0]
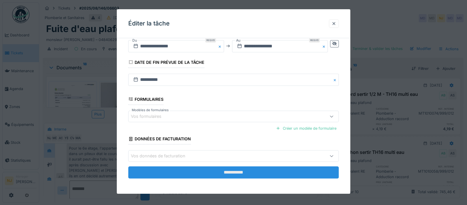
click at [226, 171] on input "**********" at bounding box center [233, 172] width 210 height 12
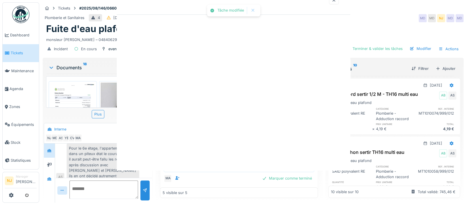
scroll to position [0, 0]
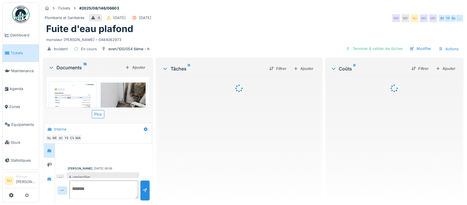
scroll to position [267, 0]
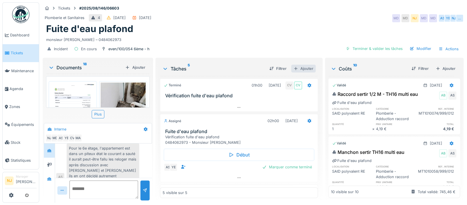
click at [304, 68] on div "Ajouter" at bounding box center [303, 69] width 24 height 8
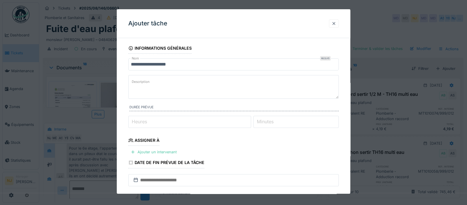
click at [337, 20] on div at bounding box center [334, 23] width 10 height 8
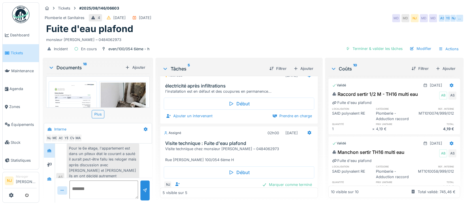
scroll to position [105, 0]
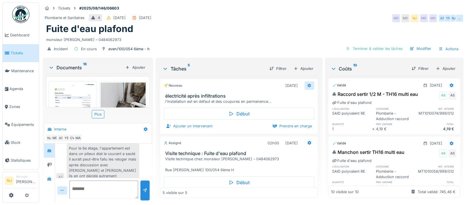
click at [307, 85] on icon at bounding box center [309, 85] width 4 height 4
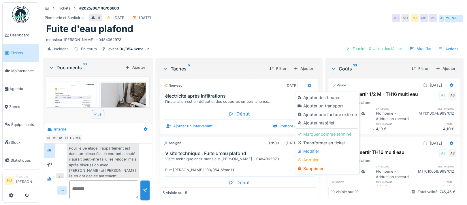
click at [316, 150] on div "Modifier" at bounding box center [326, 151] width 61 height 9
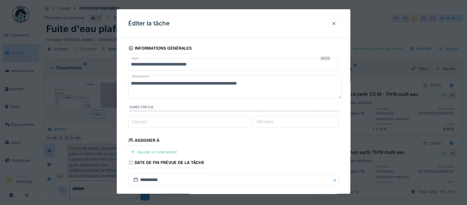
click at [264, 83] on textarea "**********" at bounding box center [234, 87] width 213 height 24
click at [302, 82] on textarea "**********" at bounding box center [234, 87] width 213 height 24
type textarea "**********"
click at [192, 64] on input "**********" at bounding box center [233, 64] width 210 height 12
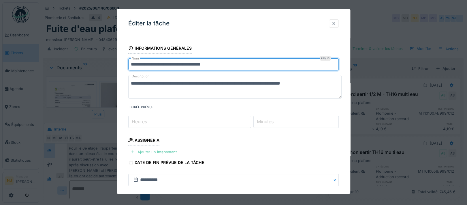
type input "**********"
click at [132, 152] on div at bounding box center [132, 151] width 5 height 5
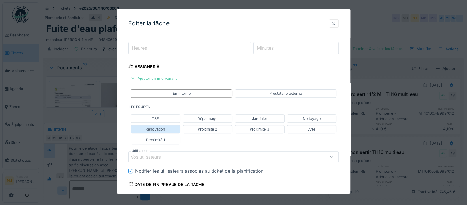
scroll to position [77, 0]
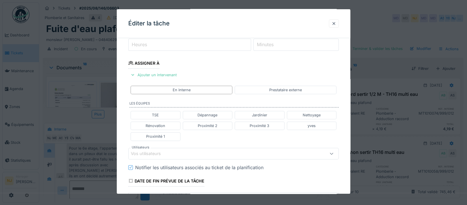
click at [150, 151] on div "Vos utilisateurs" at bounding box center [150, 153] width 38 height 6
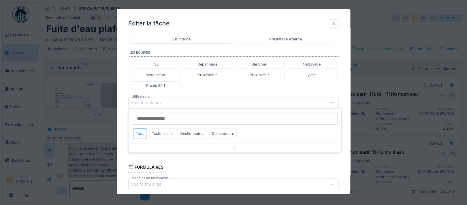
scroll to position [128, 0]
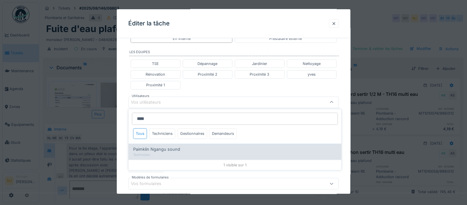
type input "****"
click at [157, 147] on span "Paimklin Ngangu sound" at bounding box center [156, 149] width 47 height 6
type input "****"
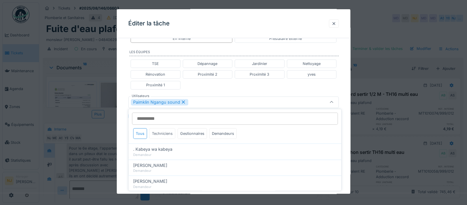
click at [162, 134] on div "Techniciens" at bounding box center [162, 133] width 26 height 11
click at [182, 100] on icon at bounding box center [183, 102] width 5 height 4
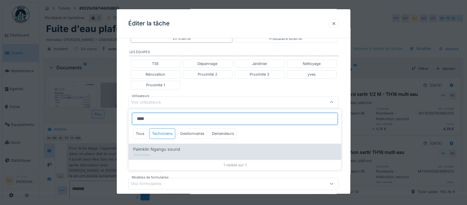
type input "****"
click at [159, 148] on span "Paimklin Ngangu sound" at bounding box center [156, 149] width 47 height 6
type input "****"
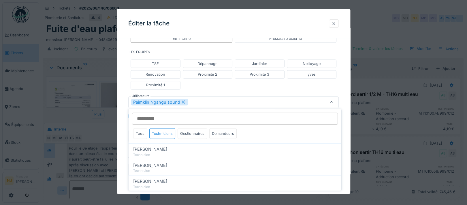
click at [124, 133] on div "**********" at bounding box center [233, 98] width 233 height 369
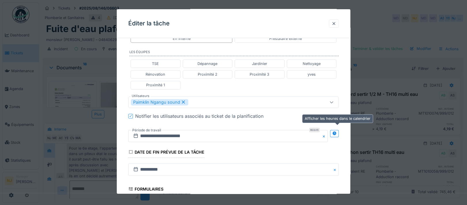
click at [335, 132] on icon at bounding box center [334, 133] width 5 height 4
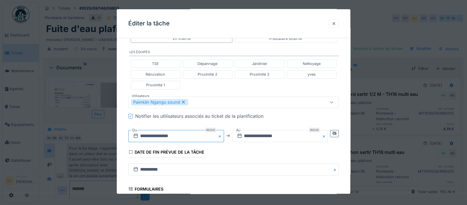
click at [149, 132] on input "**********" at bounding box center [176, 136] width 96 height 12
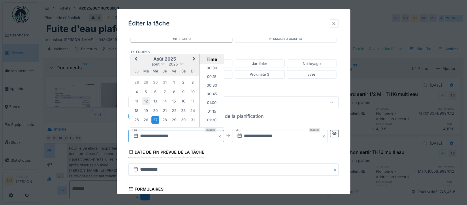
scroll to position [215, 0]
click at [194, 56] on button "Next Month" at bounding box center [194, 58] width 9 height 9
click at [136, 100] on div "15" at bounding box center [137, 101] width 8 height 8
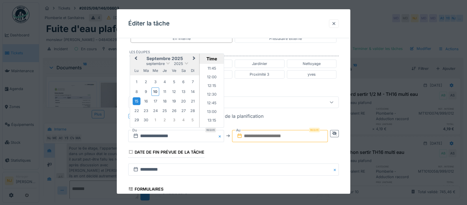
scroll to position [407, 0]
click at [209, 107] on li "13:00" at bounding box center [211, 110] width 24 height 9
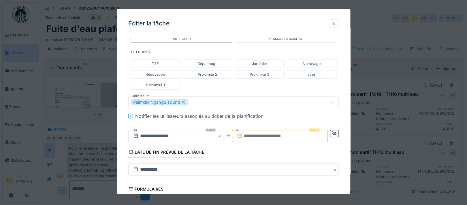
click at [288, 136] on input "text" at bounding box center [280, 136] width 96 height 12
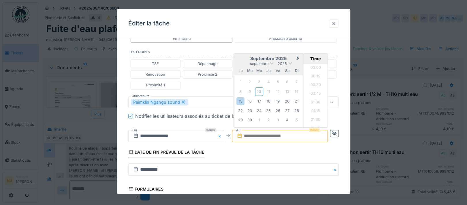
scroll to position [543, 0]
click at [241, 99] on div "15" at bounding box center [241, 101] width 8 height 8
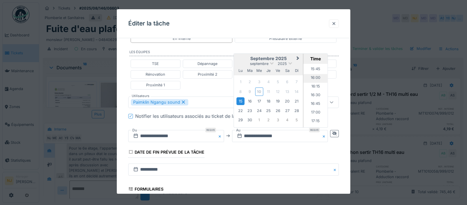
scroll to position [504, 0]
click at [315, 95] on li "15:30" at bounding box center [315, 99] width 24 height 9
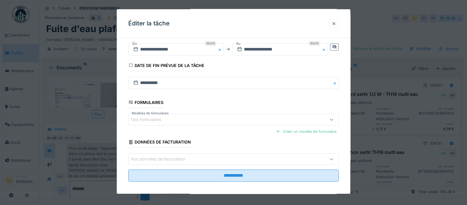
scroll to position [218, 0]
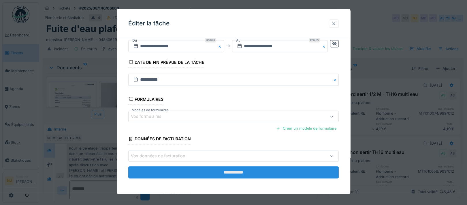
click at [232, 169] on input "**********" at bounding box center [233, 172] width 210 height 12
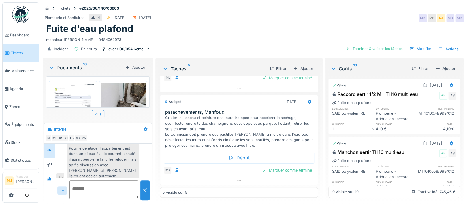
scroll to position [234, 0]
click at [49, 177] on icon at bounding box center [49, 178] width 4 height 3
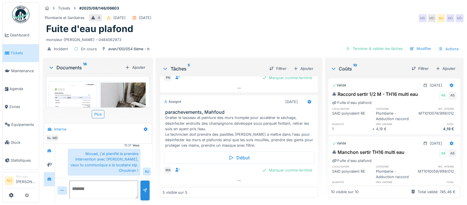
click at [50, 128] on icon at bounding box center [50, 128] width 4 height 3
click at [50, 164] on icon at bounding box center [49, 164] width 5 height 4
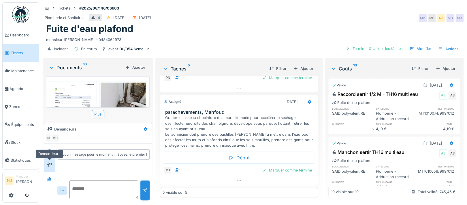
scroll to position [0, 0]
click at [48, 149] on icon at bounding box center [49, 150] width 5 height 4
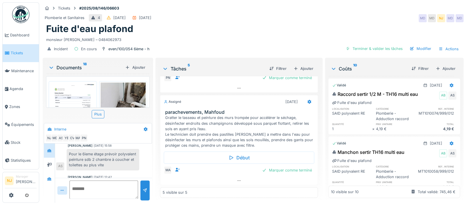
scroll to position [267, 0]
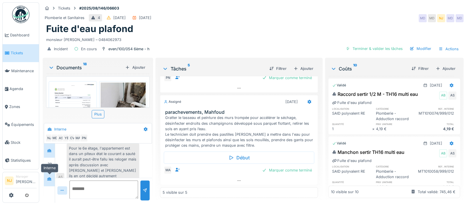
click at [51, 178] on icon at bounding box center [49, 178] width 4 height 3
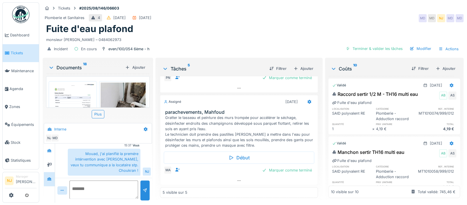
click at [84, 184] on textarea at bounding box center [103, 189] width 69 height 18
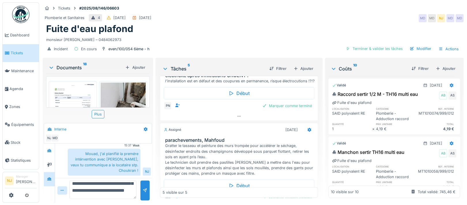
scroll to position [234, 0]
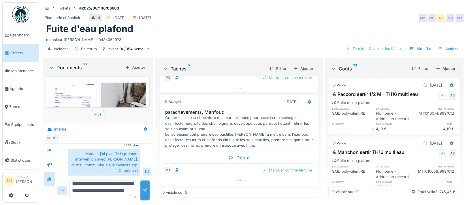
type textarea "**********"
click at [143, 188] on div at bounding box center [145, 189] width 5 height 5
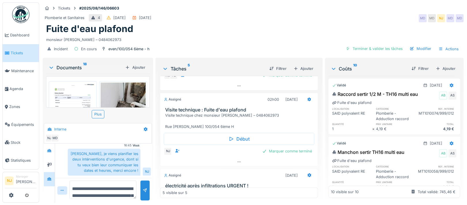
scroll to position [0, 0]
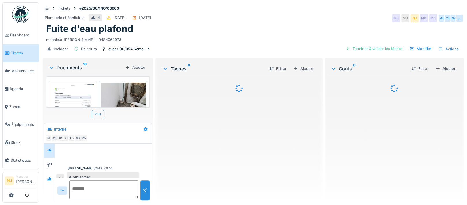
scroll to position [267, 0]
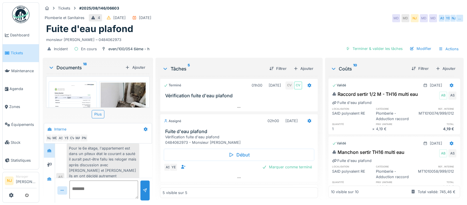
click at [65, 94] on img at bounding box center [72, 114] width 45 height 64
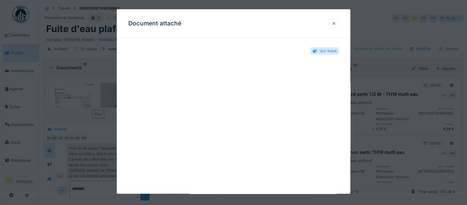
click at [336, 23] on div at bounding box center [333, 23] width 5 height 5
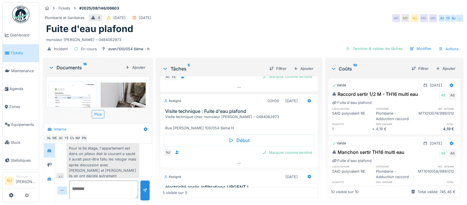
scroll to position [0, 0]
